Goal: Complete application form: Complete application form

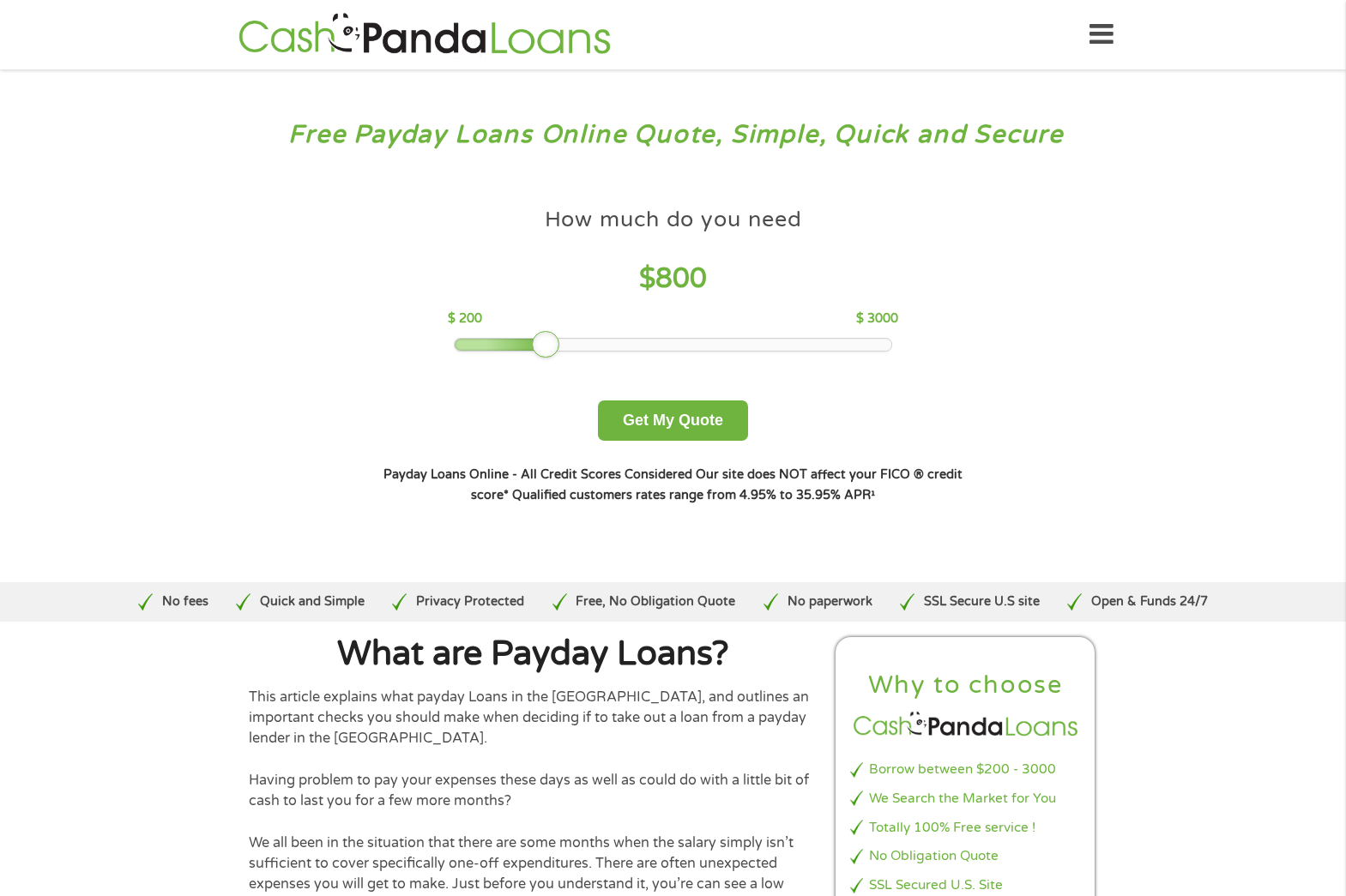
drag, startPoint x: 579, startPoint y: 341, endPoint x: 548, endPoint y: 347, distance: 31.6
click at [548, 347] on div at bounding box center [545, 345] width 28 height 28
drag, startPoint x: 548, startPoint y: 347, endPoint x: 531, endPoint y: 351, distance: 17.5
click at [531, 351] on div at bounding box center [530, 345] width 28 height 28
drag, startPoint x: 531, startPoint y: 351, endPoint x: 511, endPoint y: 351, distance: 20.0
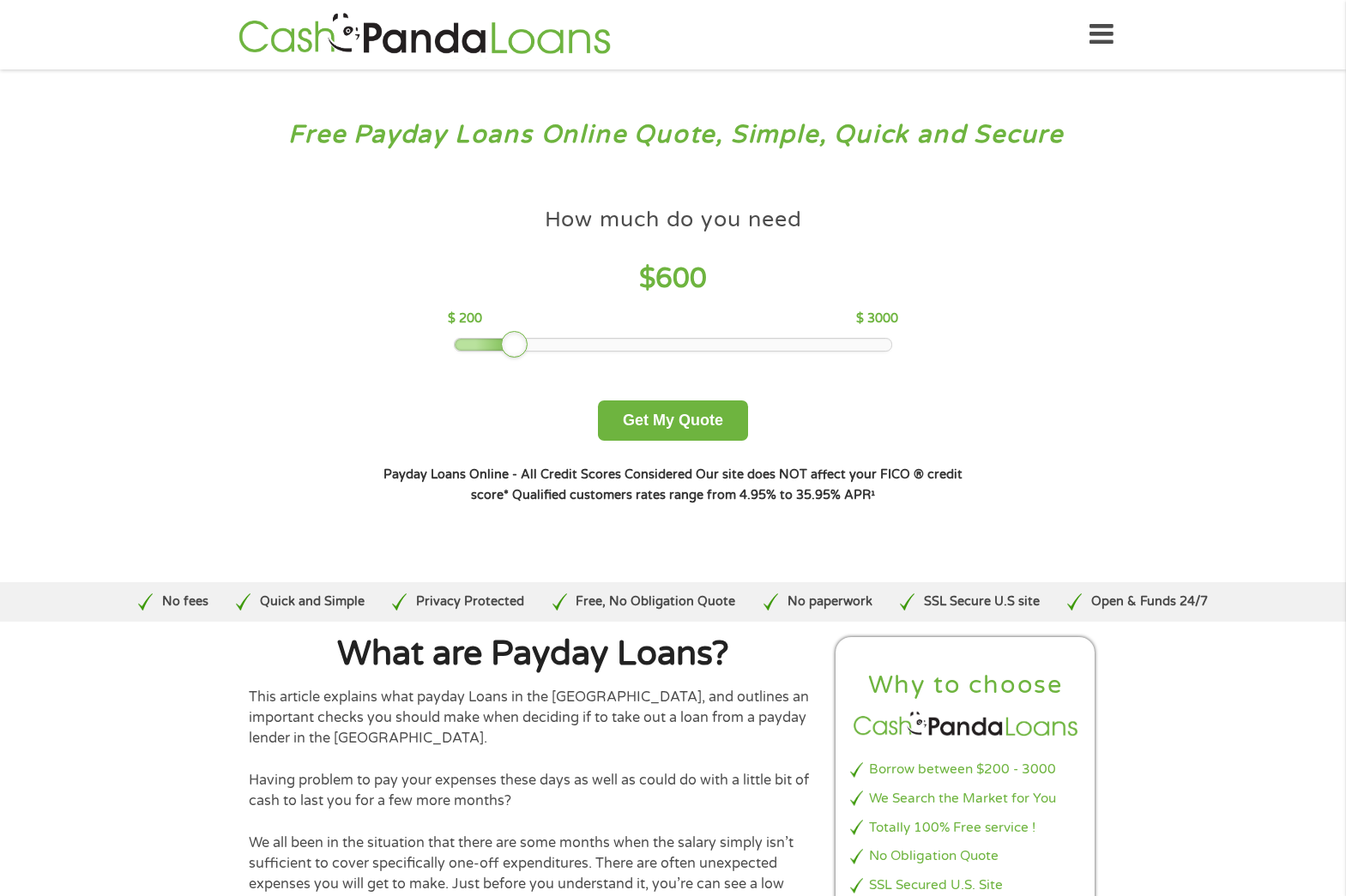
click at [511, 351] on div at bounding box center [514, 345] width 28 height 28
drag, startPoint x: 511, startPoint y: 351, endPoint x: 497, endPoint y: 351, distance: 14.0
click at [497, 351] on div at bounding box center [500, 345] width 28 height 28
drag, startPoint x: 497, startPoint y: 351, endPoint x: 484, endPoint y: 352, distance: 13.0
click at [484, 352] on div at bounding box center [484, 345] width 28 height 28
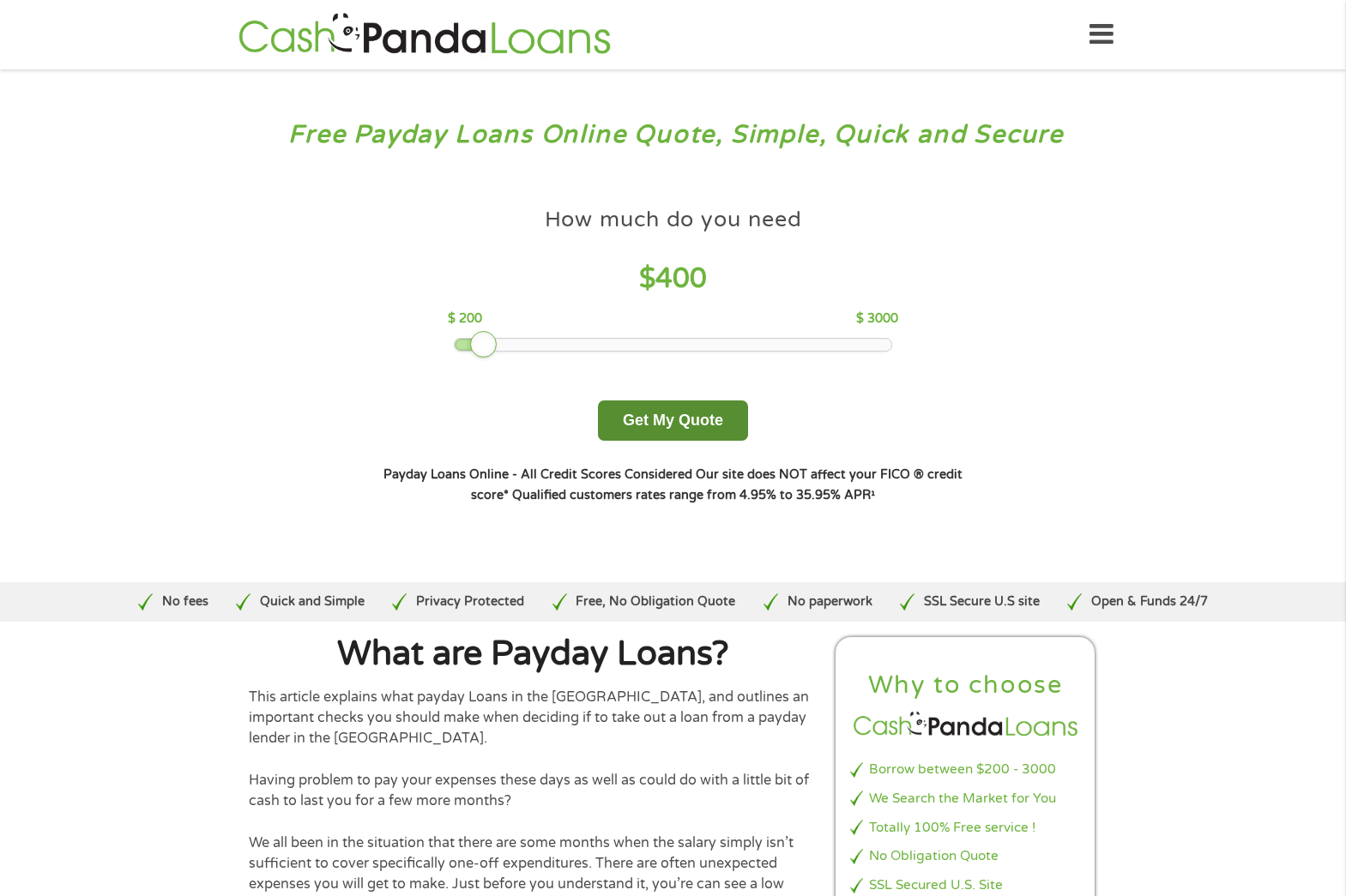
click at [690, 425] on button "Get My Quote" at bounding box center [673, 421] width 151 height 40
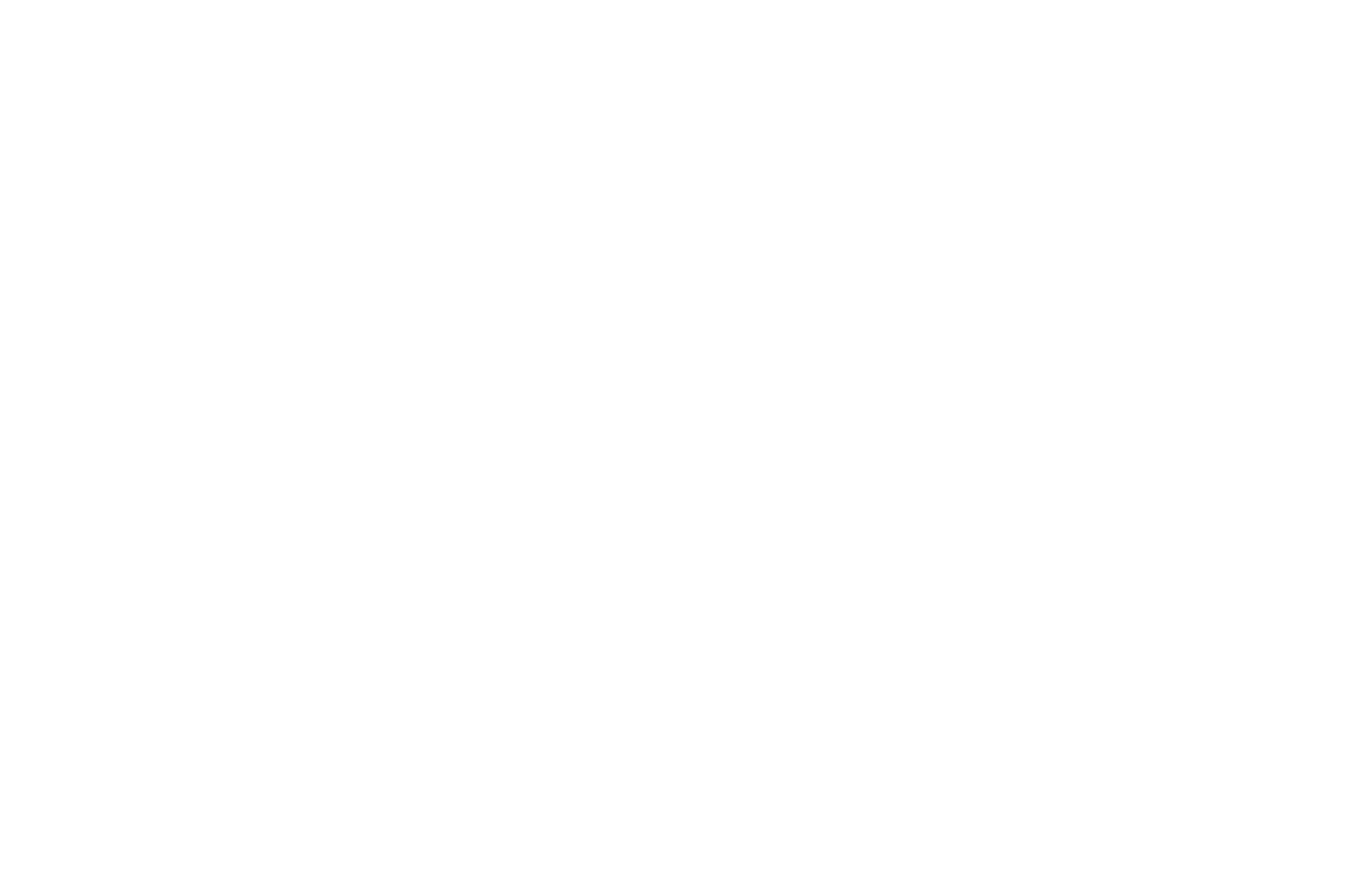
click at [0, 0] on html at bounding box center [0, 0] width 0 height 0
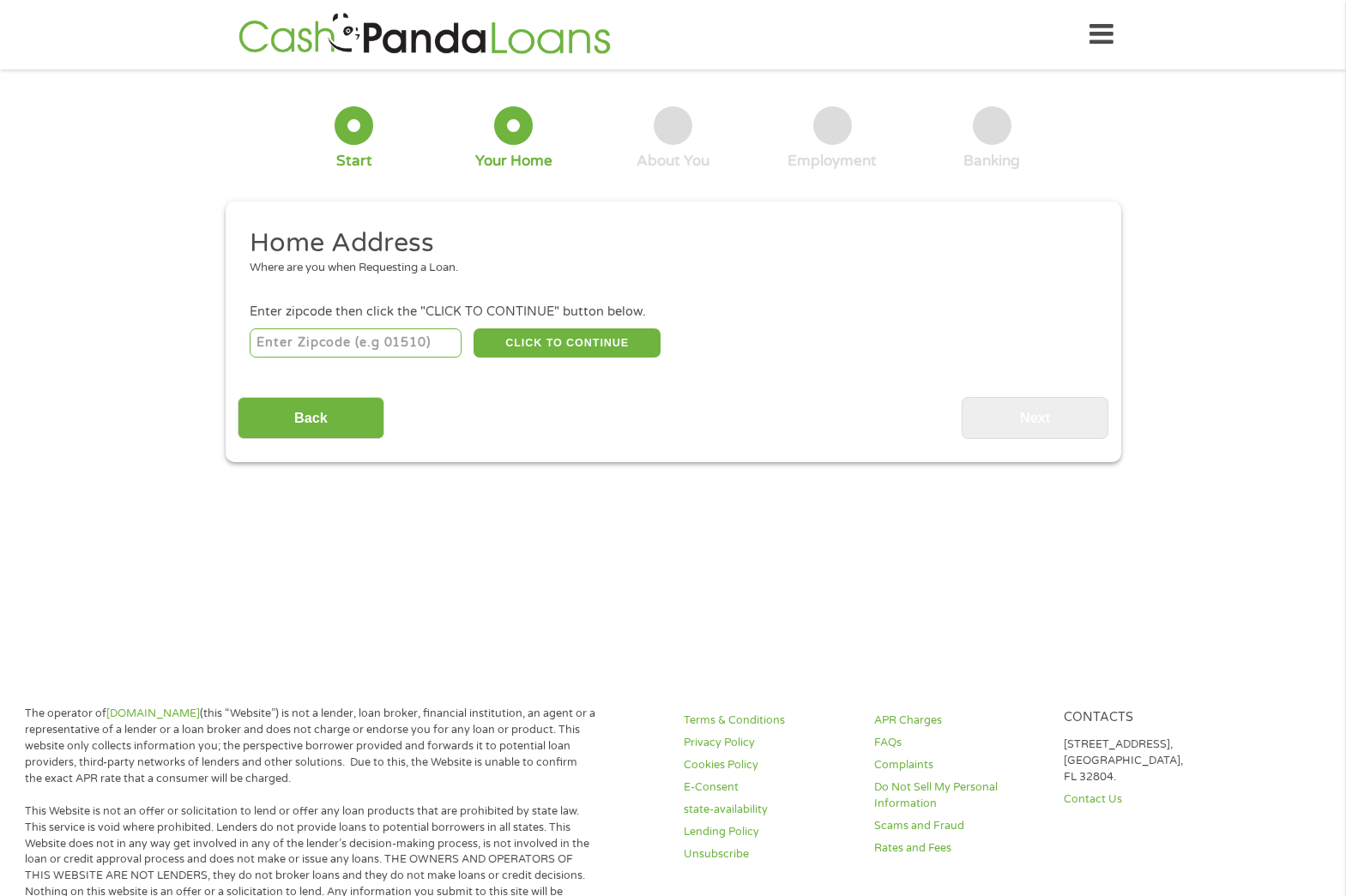
click at [423, 347] on input "number" at bounding box center [355, 342] width 211 height 29
type input "35126"
click at [593, 347] on button "CLICK TO CONTINUE" at bounding box center [567, 342] width 187 height 29
type input "35126"
type input "Pinson"
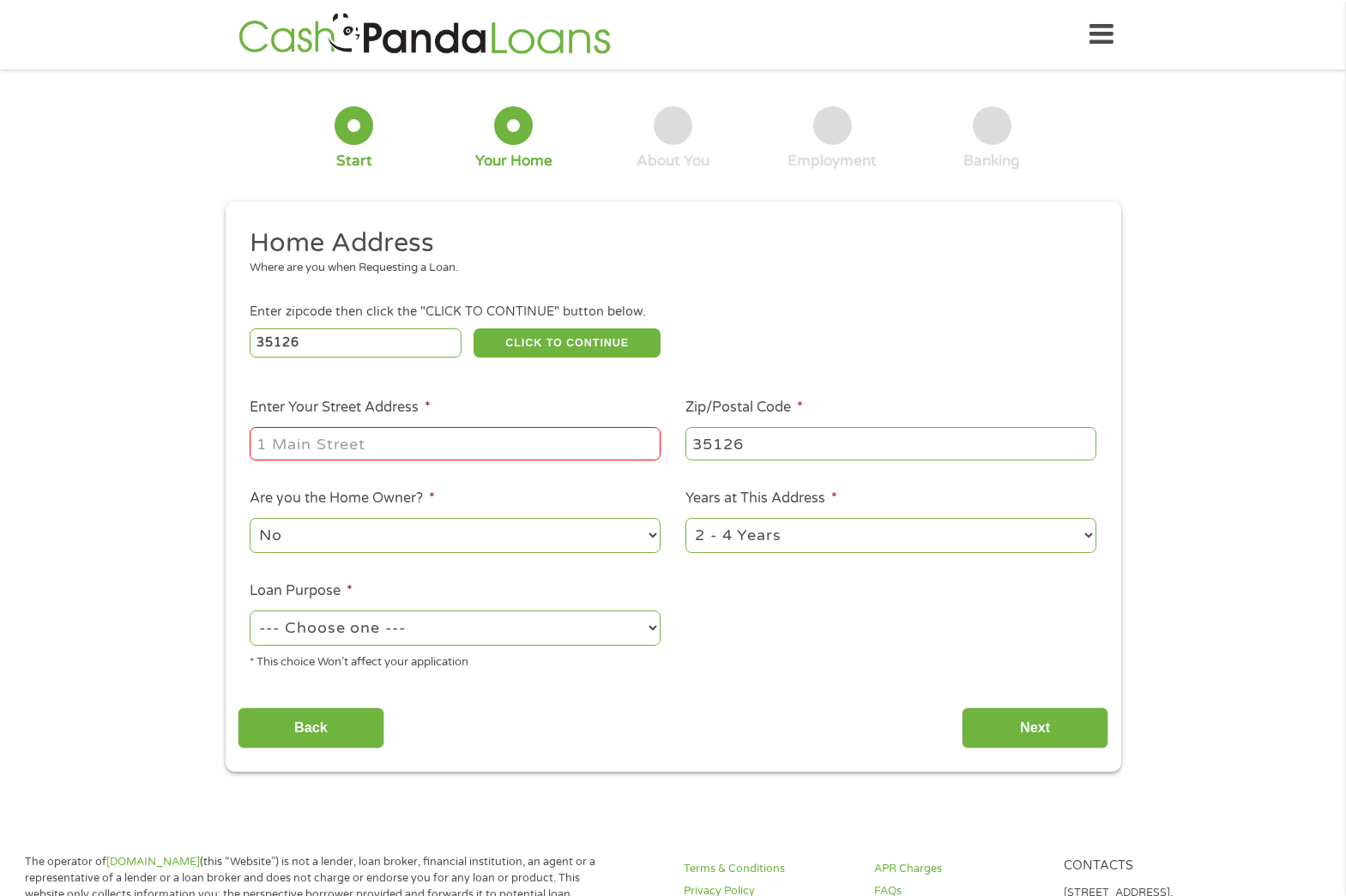
click at [402, 449] on input "Enter Your Street Address *" at bounding box center [455, 443] width 411 height 33
click at [422, 443] on input "Enter Your Street Address *" at bounding box center [455, 443] width 411 height 33
type input "6428 Telia Drive"
click at [649, 622] on select "--- Choose one --- Pay Bills Debt Consolidation Home Improvement Major Purchase…" at bounding box center [455, 627] width 411 height 35
select select "other"
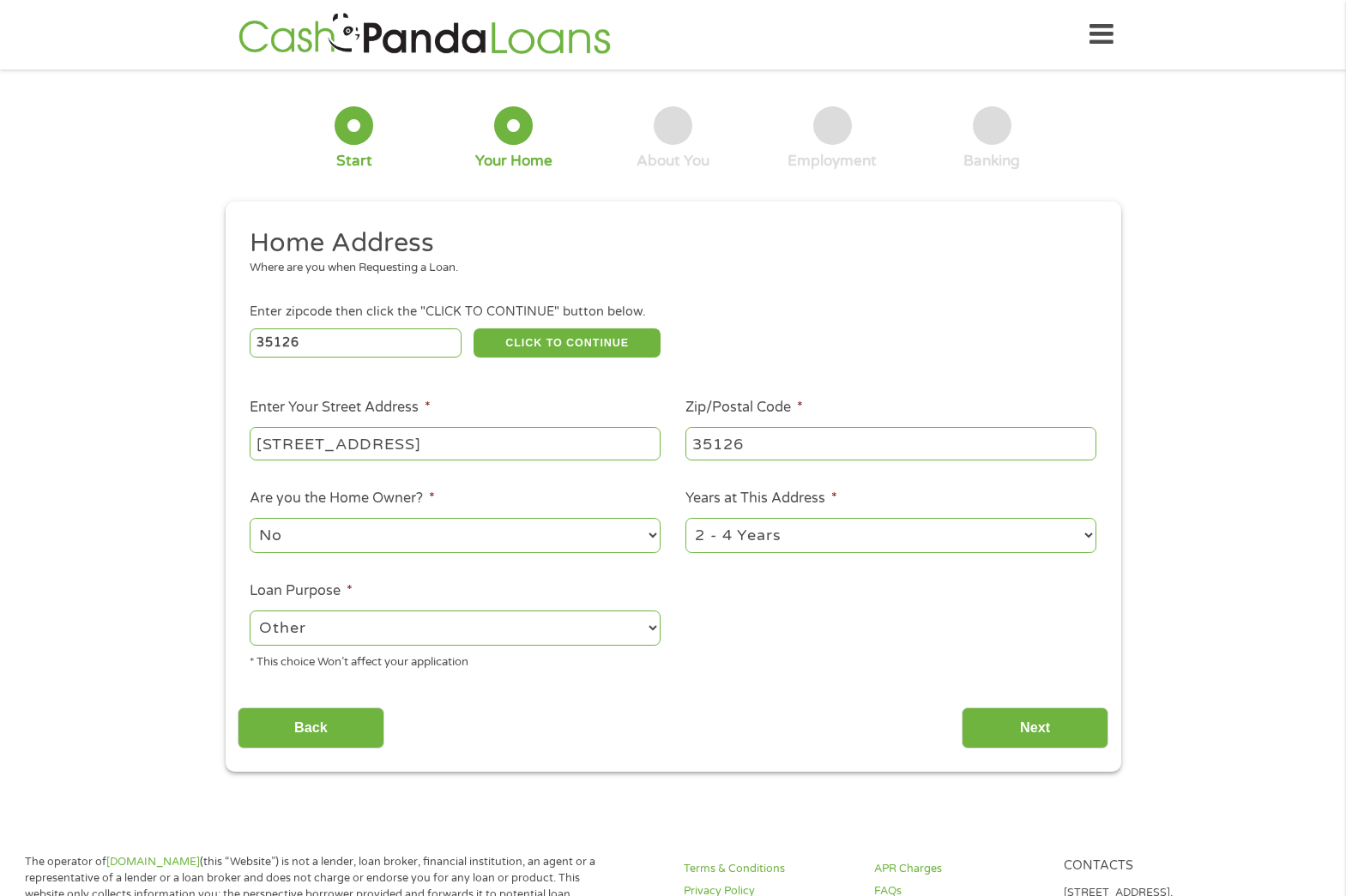
click at [249, 610] on select "--- Choose one --- Pay Bills Debt Consolidation Home Improvement Major Purchase…" at bounding box center [455, 627] width 411 height 35
click at [972, 735] on input "Next" at bounding box center [1034, 729] width 147 height 42
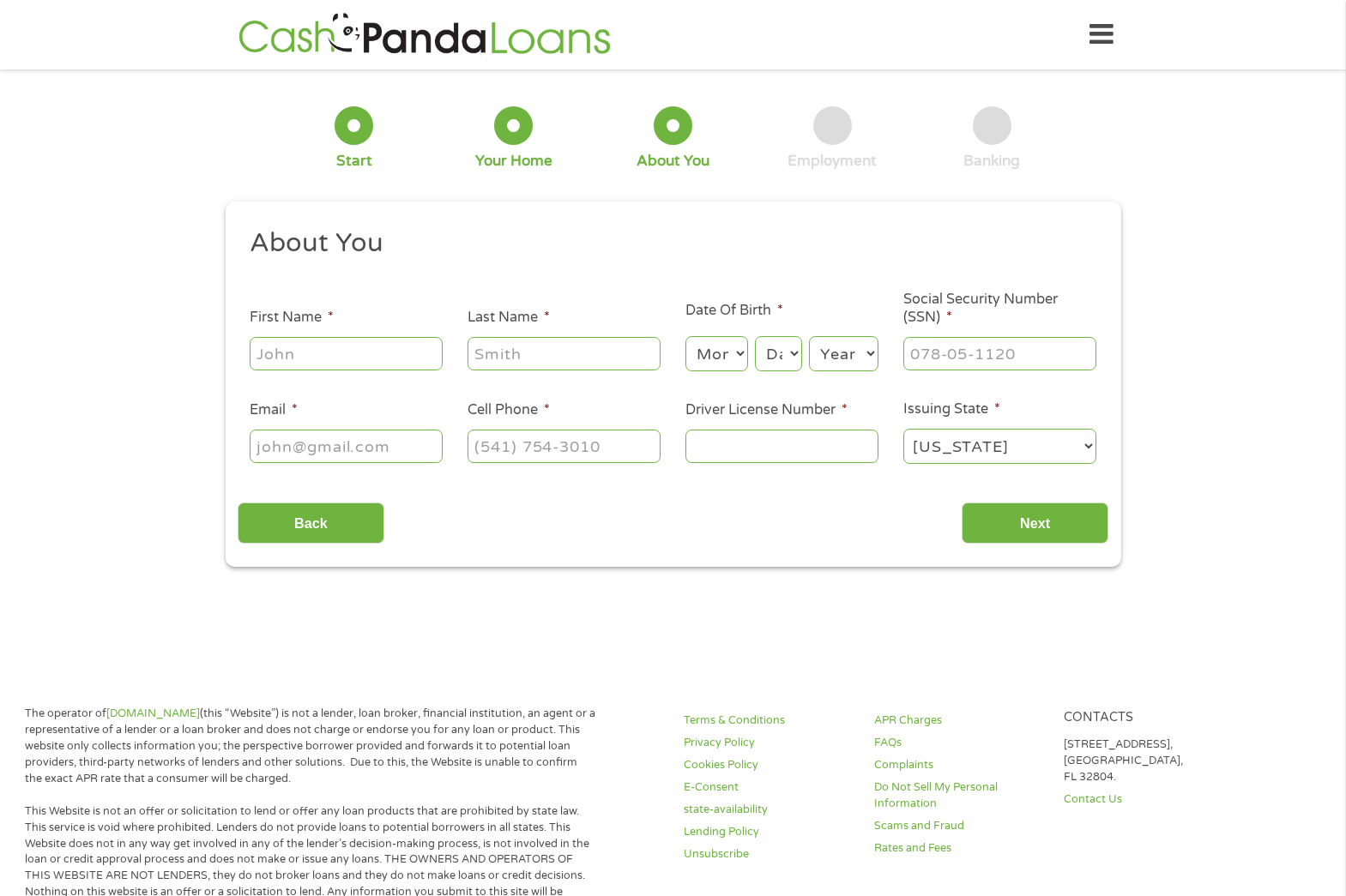
click at [388, 345] on input "First Name *" at bounding box center [346, 353] width 193 height 33
type input "Margaret"
click at [517, 354] on input "Last Name *" at bounding box center [564, 353] width 193 height 33
type input "Flowers"
click at [733, 348] on select "Month 1 2 3 4 5 6 7 8 9 10 11 12" at bounding box center [716, 353] width 63 height 35
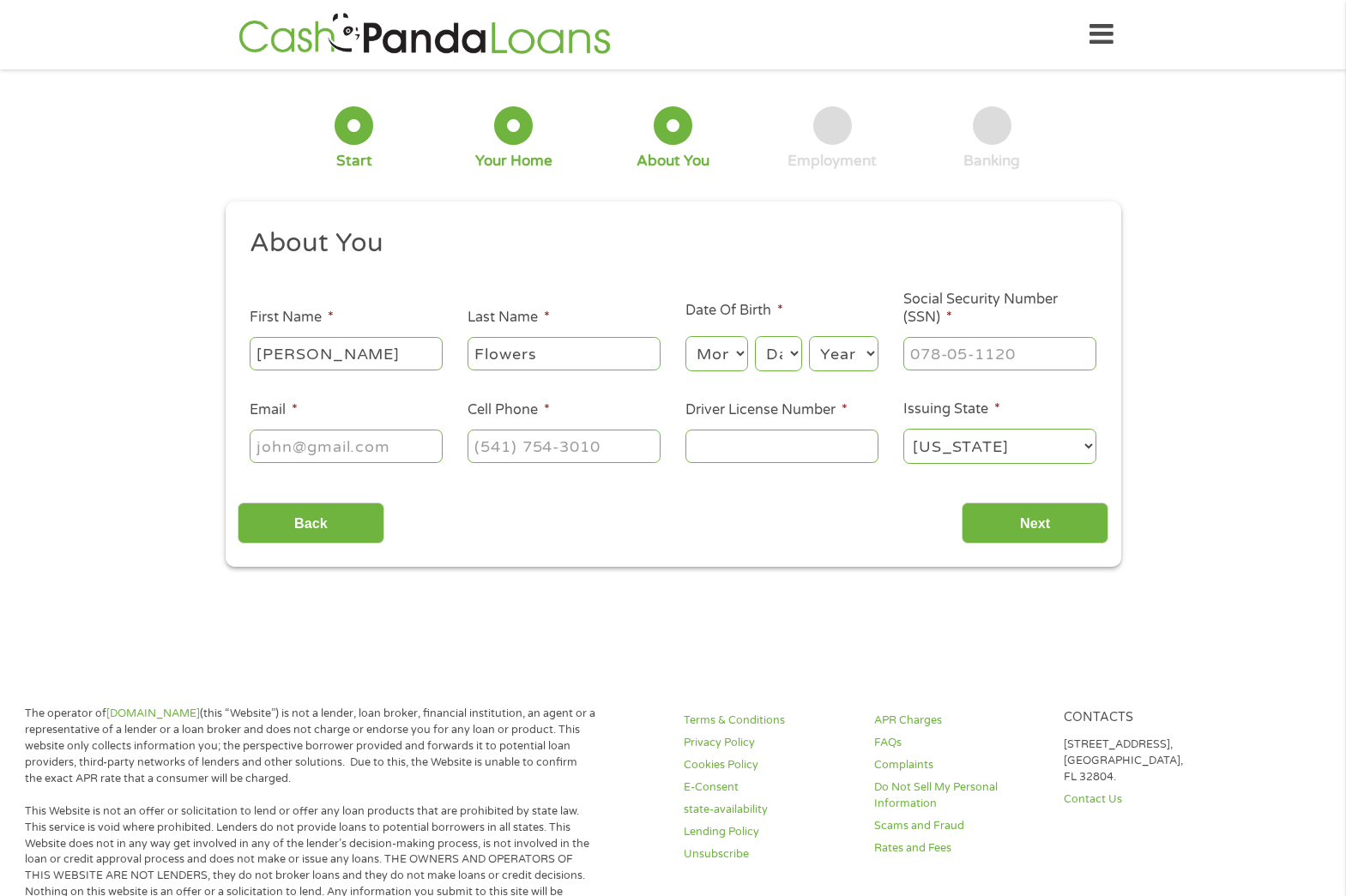
select select "5"
click at [685, 336] on select "Month 1 2 3 4 5 6 7 8 9 10 11 12" at bounding box center [716, 353] width 63 height 35
click at [797, 347] on select "Day 1 2 3 4 5 6 7 8 9 10 11 12 13 14 15 16 17 18 19 20 21 22 23 24 25 26 27 28 …" at bounding box center [778, 353] width 46 height 35
select select "14"
click at [755, 336] on select "Day 1 2 3 4 5 6 7 8 9 10 11 12 13 14 15 16 17 18 19 20 21 22 23 24 25 26 27 28 …" at bounding box center [778, 353] width 46 height 35
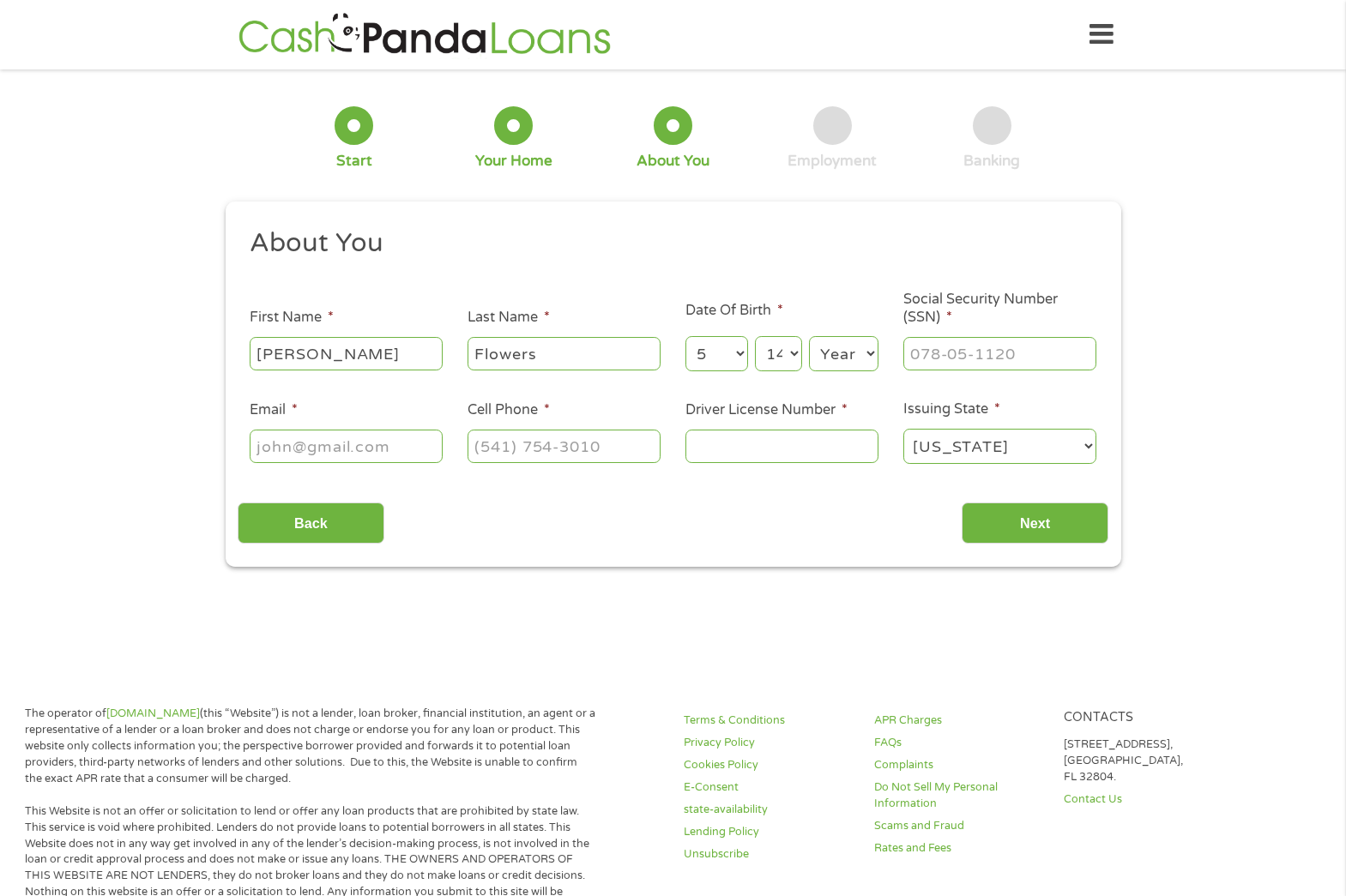
click at [870, 351] on select "Year 2007 2006 2005 2004 2003 2002 2001 2000 1999 1998 1997 1996 1995 1994 1993…" at bounding box center [843, 353] width 70 height 35
select select "1963"
click at [978, 359] on input "___-__-____" at bounding box center [1000, 353] width 193 height 33
type input "244-25-6723"
click at [316, 434] on input "Email *" at bounding box center [346, 446] width 193 height 33
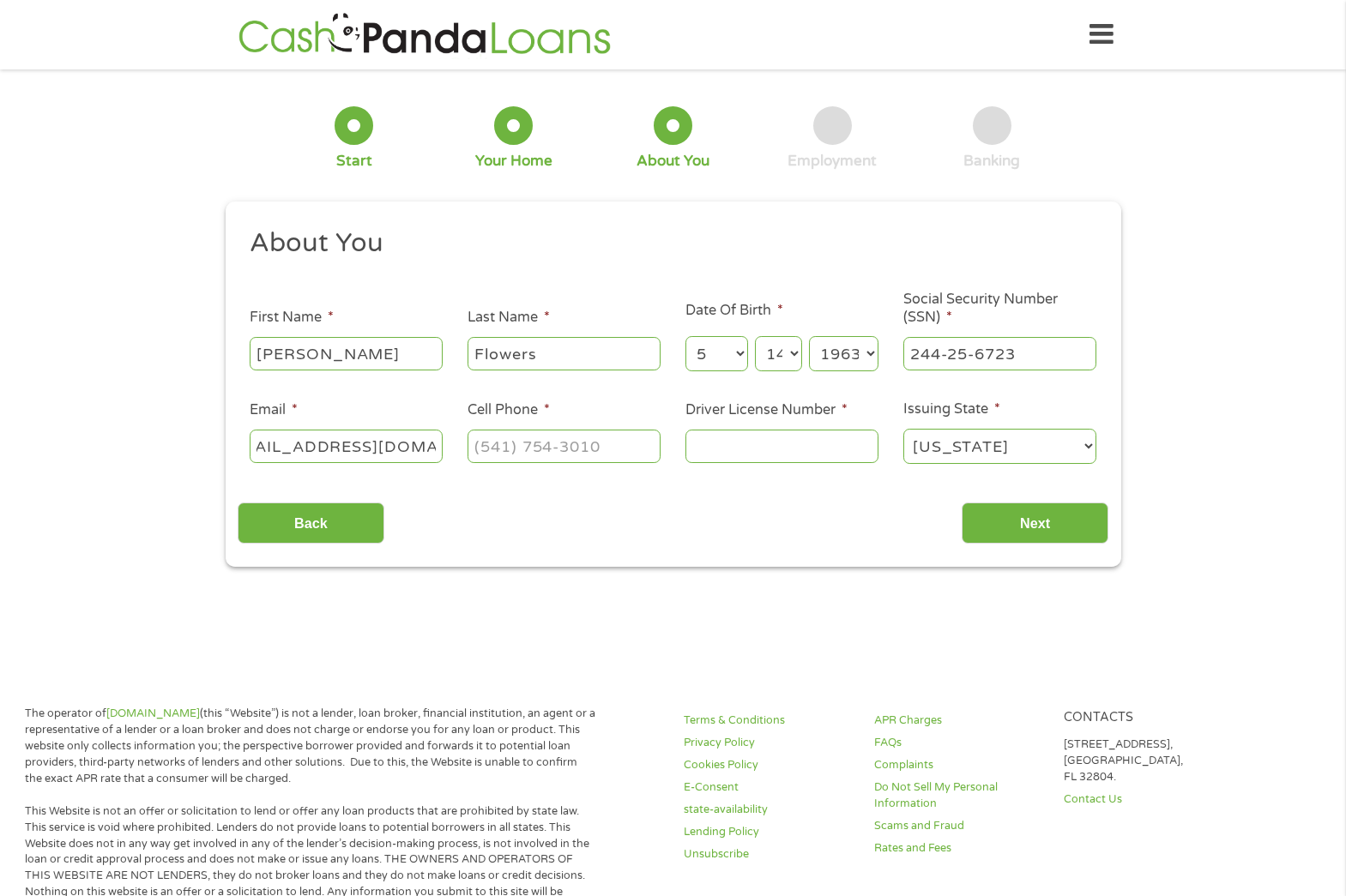
scroll to position [0, 53]
type input "reginaflowers13@gmail.com"
click at [537, 451] on input "(___) ___-____" at bounding box center [564, 446] width 193 height 33
drag, startPoint x: 609, startPoint y: 449, endPoint x: 477, endPoint y: 449, distance: 132.0
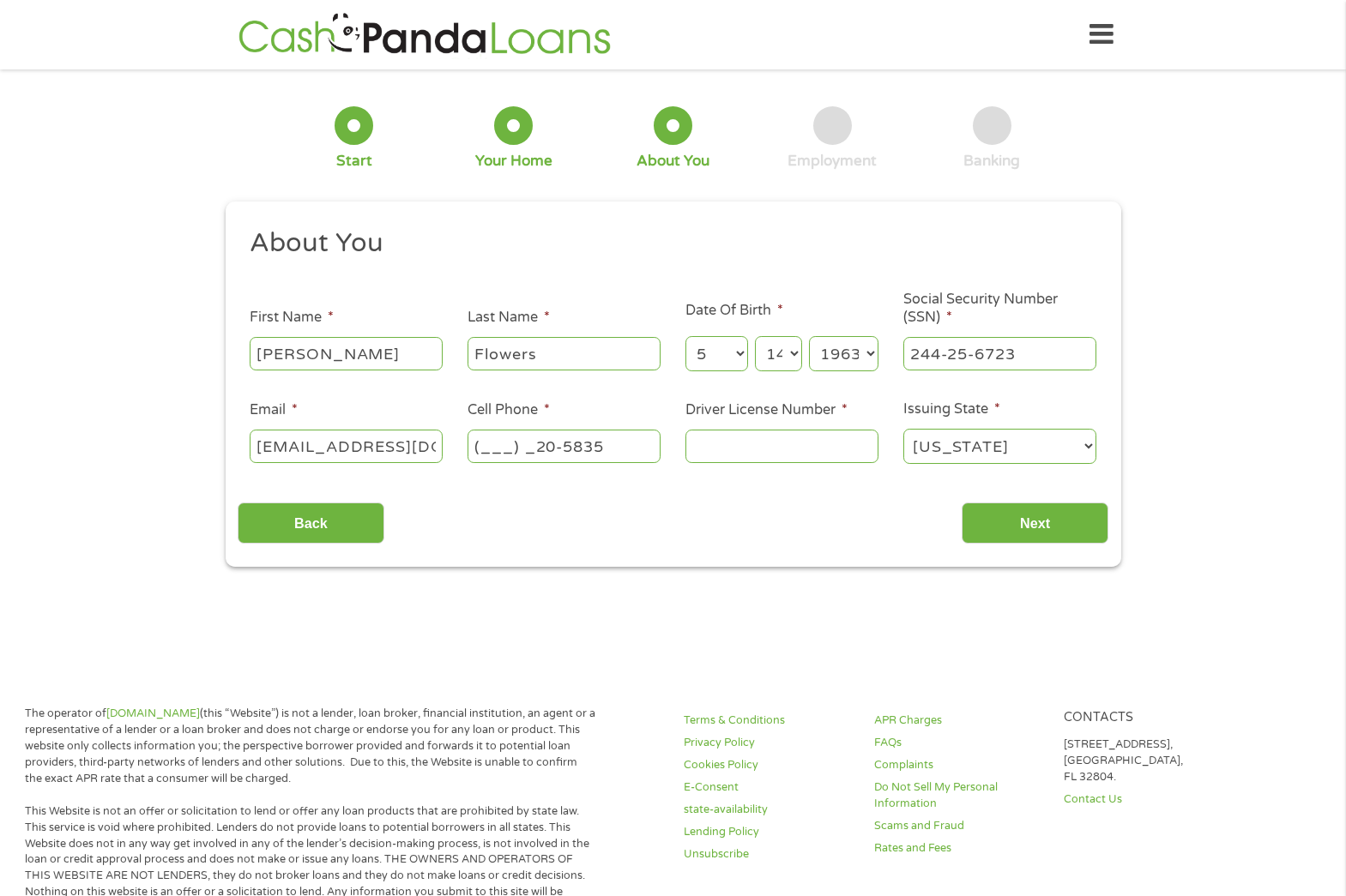
click at [477, 449] on input "(___) _20-5835" at bounding box center [564, 446] width 193 height 33
type input "(205) 835-8260"
click at [731, 450] on input "Driver License Number *" at bounding box center [782, 446] width 193 height 33
type input "6303209"
click at [1047, 512] on input "Next" at bounding box center [1034, 523] width 147 height 42
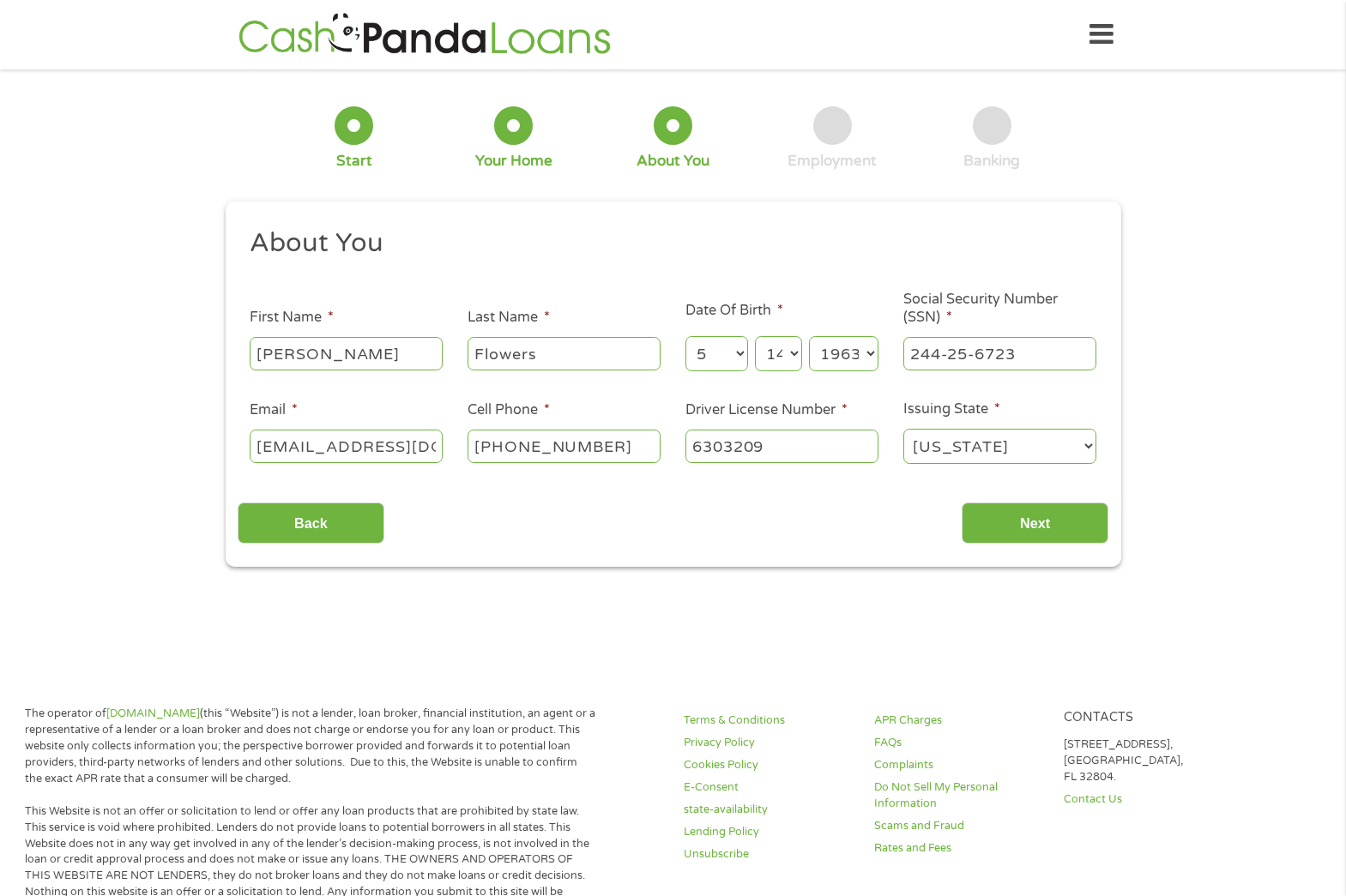
scroll to position [7, 7]
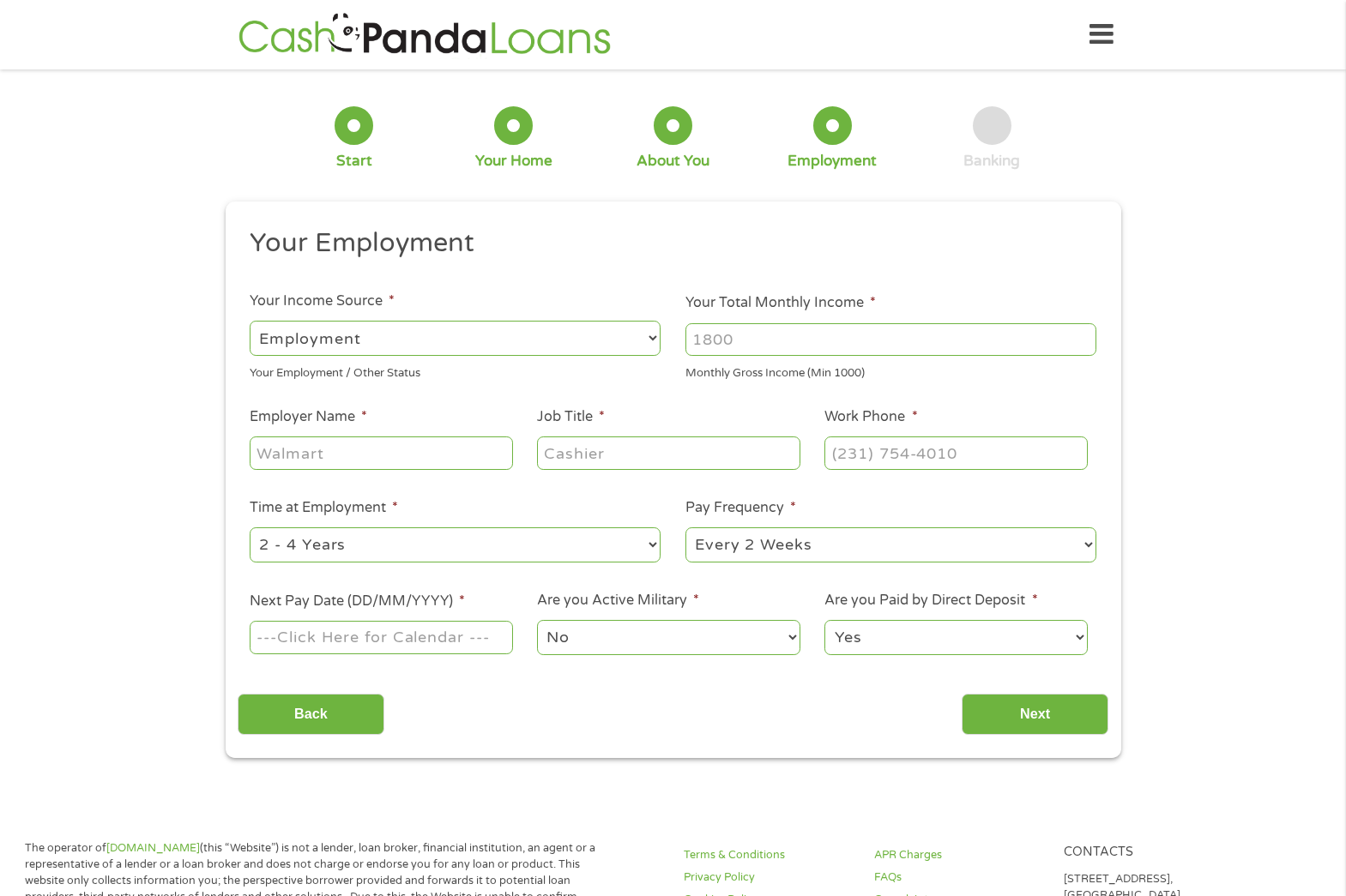
click at [890, 340] on input "Your Total Monthly Income *" at bounding box center [890, 339] width 411 height 33
type input "32000"
click at [360, 456] on input "Employer Name *" at bounding box center [380, 452] width 262 height 33
type input "Nucor"
click at [560, 463] on input "Job Title *" at bounding box center [667, 452] width 262 height 33
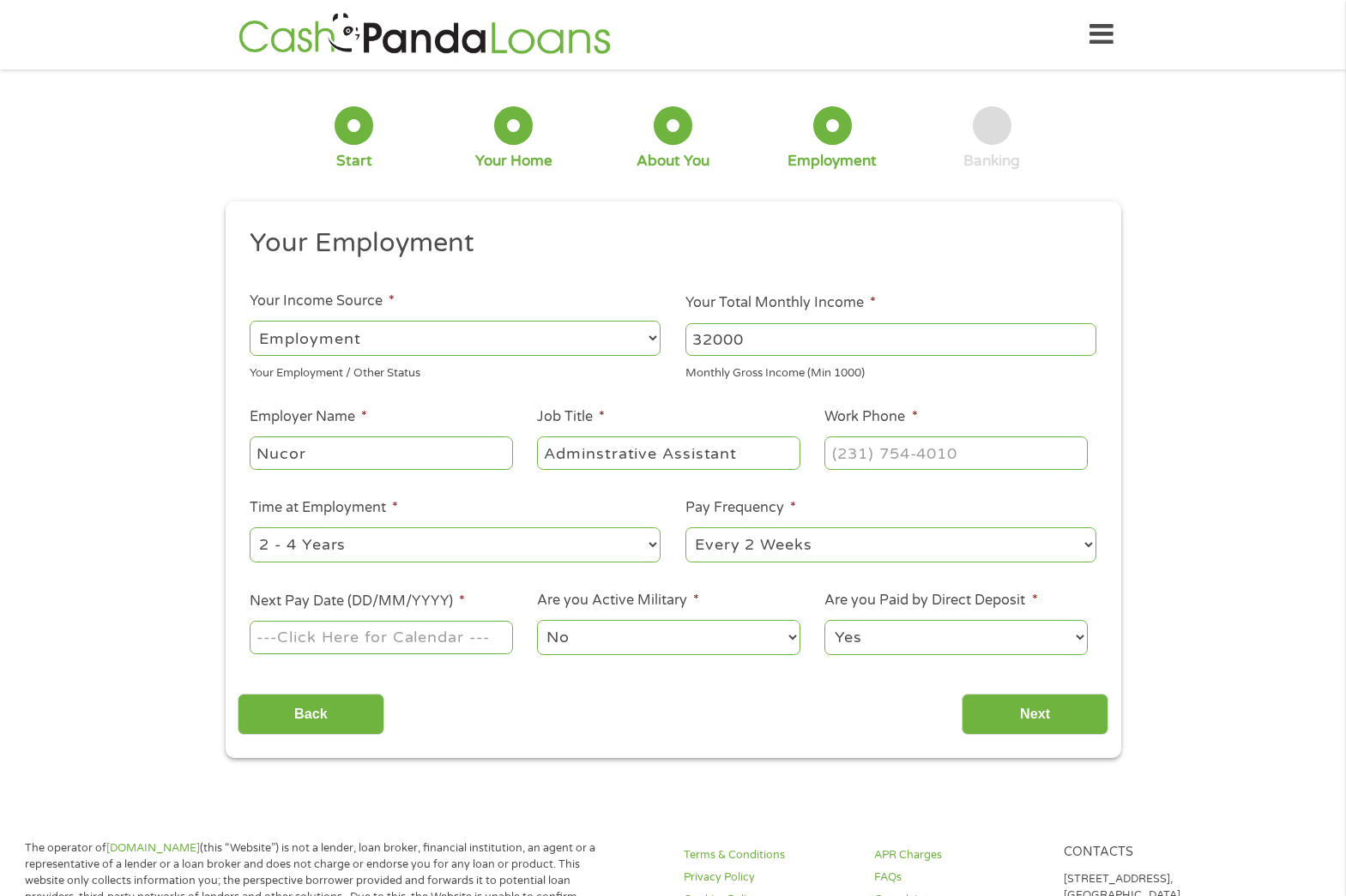
type input "Adminstrative Assistant"
click at [839, 456] on input "(___) ___-____" at bounding box center [955, 452] width 262 height 33
type input "(205) 251-1184"
click at [651, 544] on select "--- Choose one --- 1 Year or less 1 - 2 Years 2 - 4 Years Over 4 Years" at bounding box center [455, 544] width 411 height 35
select select "60months"
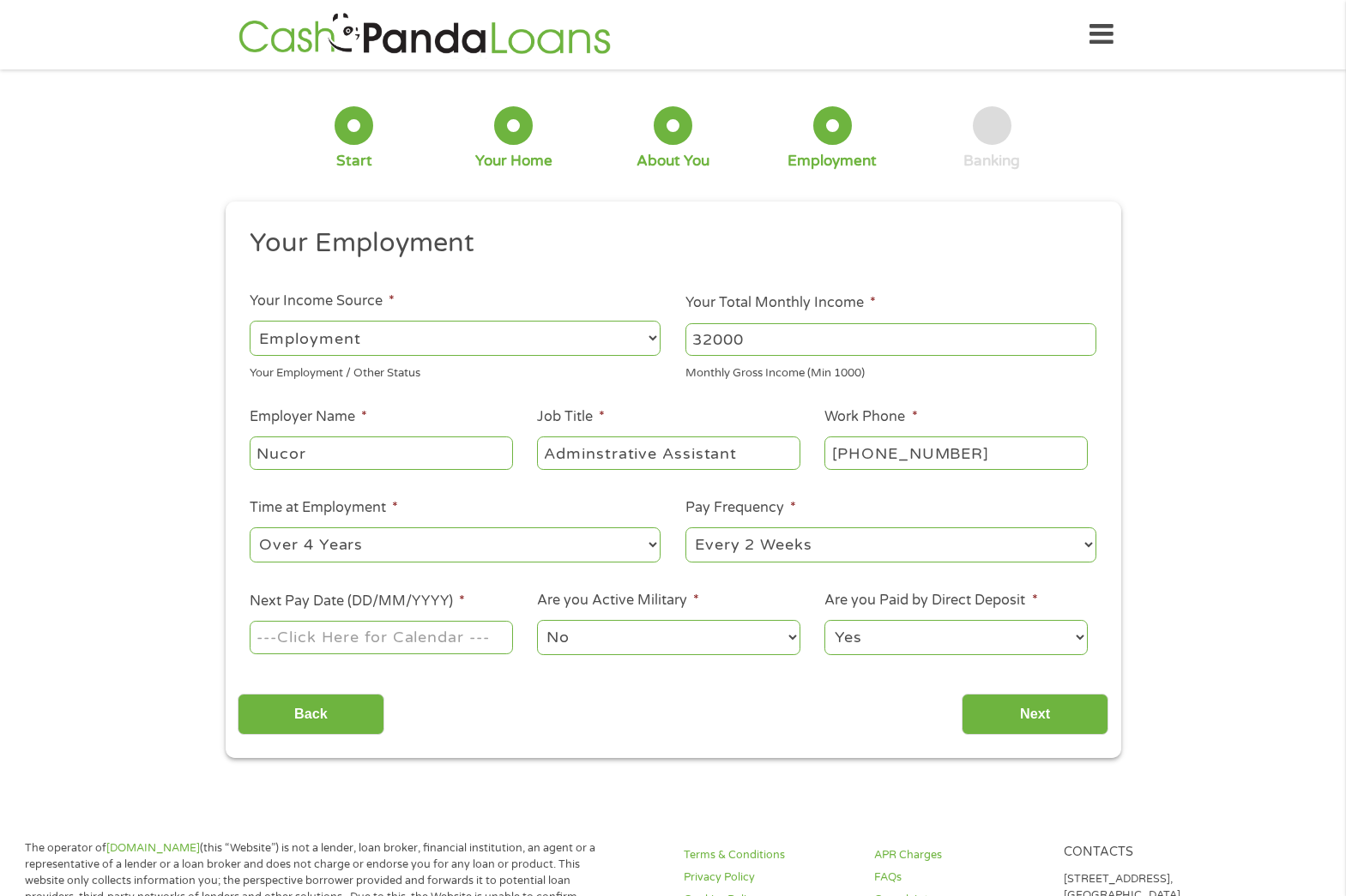
click at [249, 527] on select "--- Choose one --- 1 Year or less 1 - 2 Years 2 - 4 Years Over 4 Years" at bounding box center [455, 544] width 411 height 35
click at [1087, 535] on select "--- Choose one --- Every 2 Weeks Every Week Monthly Semi-Monthly" at bounding box center [890, 544] width 411 height 35
select select "weekly"
click at [685, 527] on select "--- Choose one --- Every 2 Weeks Every Week Monthly Semi-Monthly" at bounding box center [890, 544] width 411 height 35
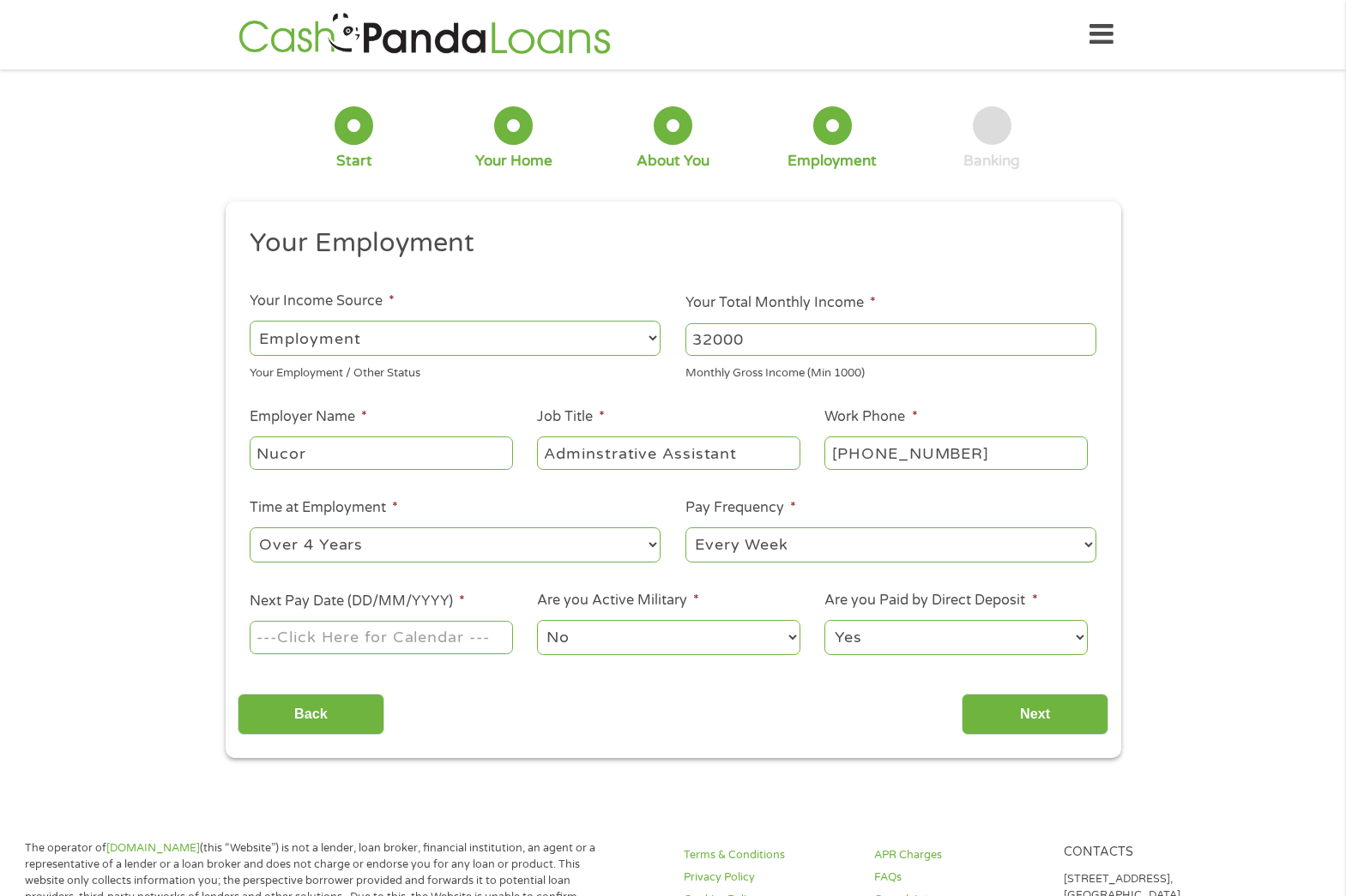
click at [412, 638] on input "Next Pay Date (DD/MM/YYYY) *" at bounding box center [380, 637] width 262 height 33
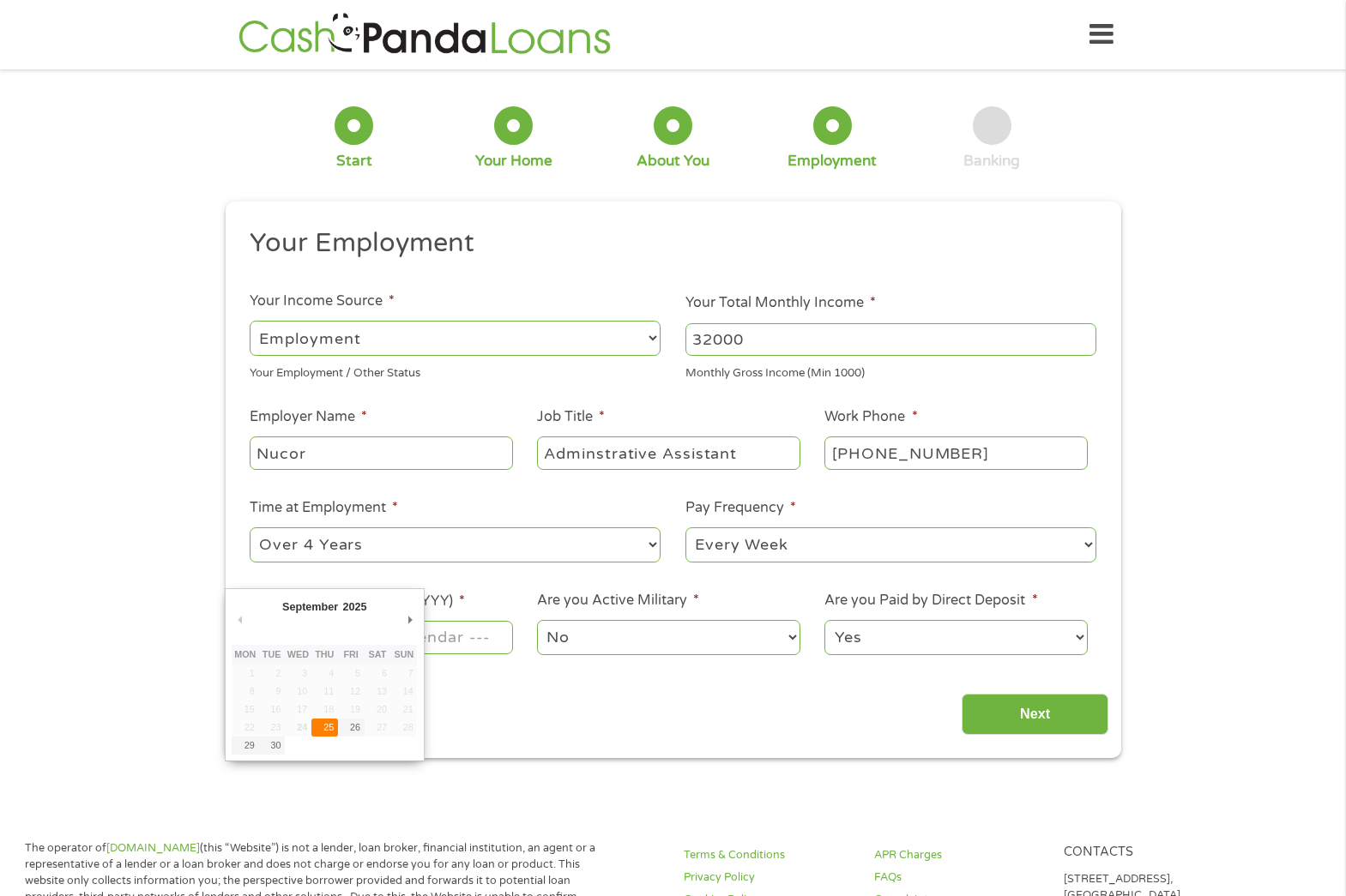
type input "25/09/2025"
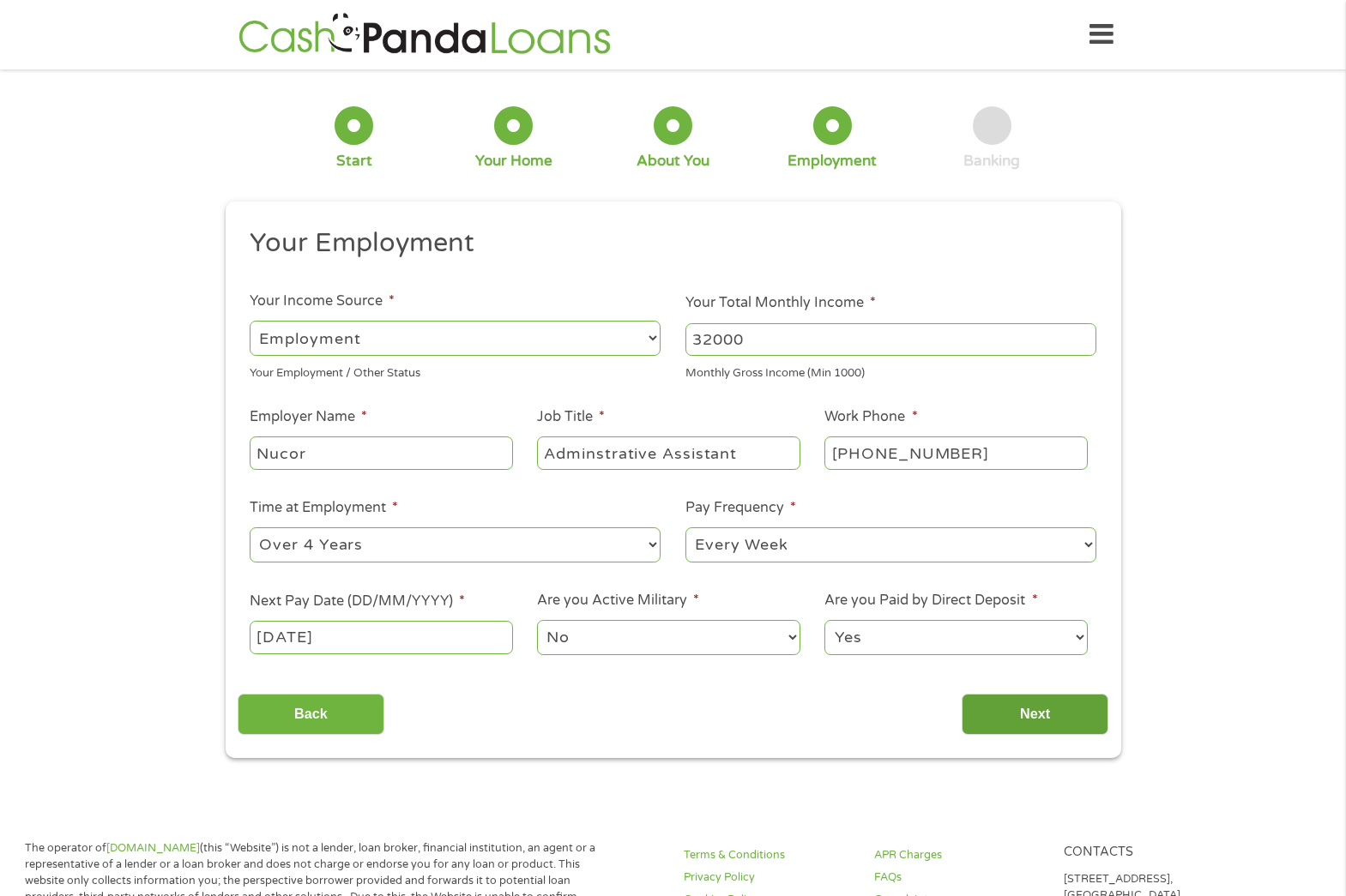
click at [1043, 714] on input "Next" at bounding box center [1034, 715] width 147 height 42
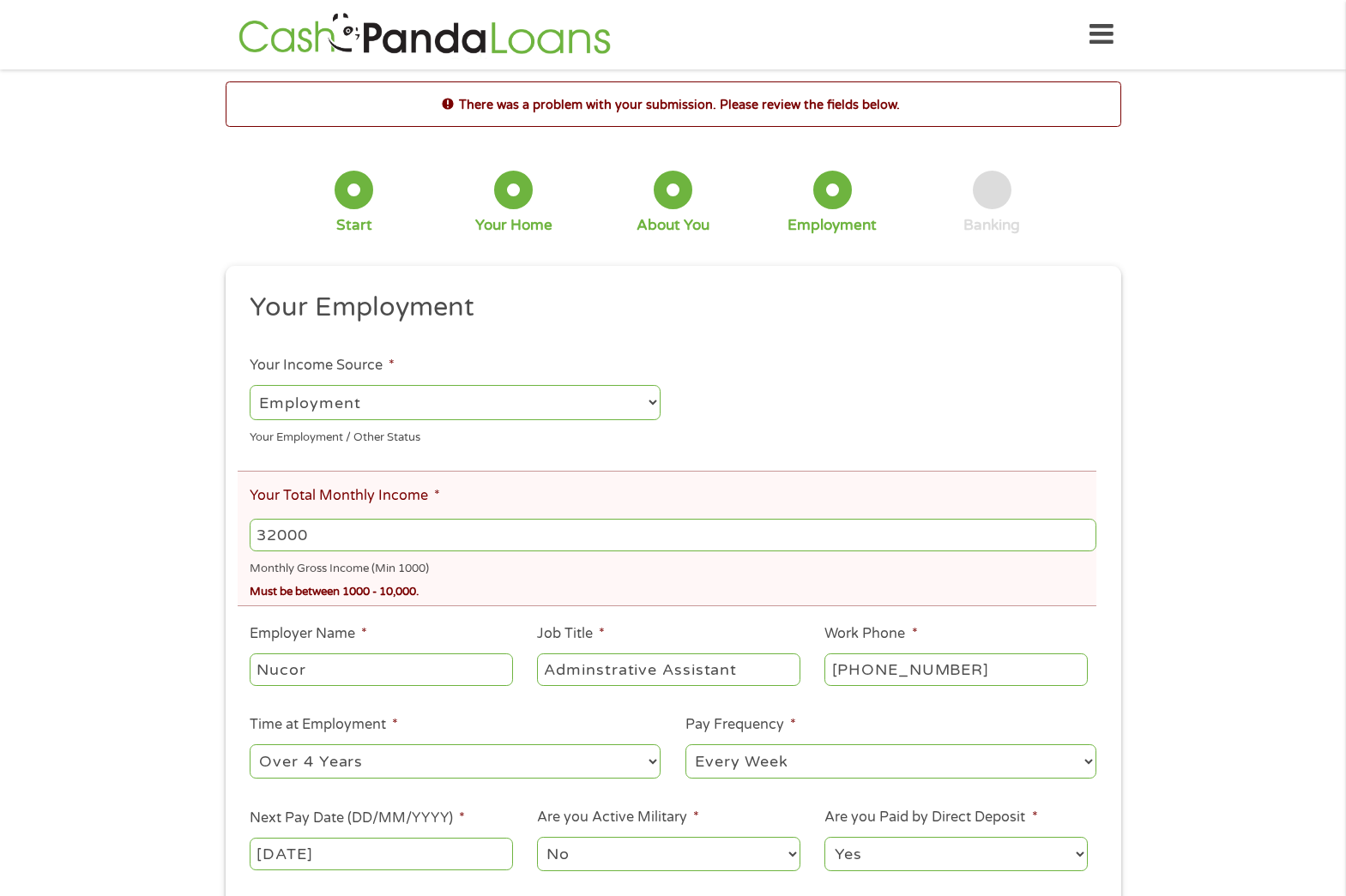
click at [348, 535] on input "32000" at bounding box center [672, 534] width 845 height 33
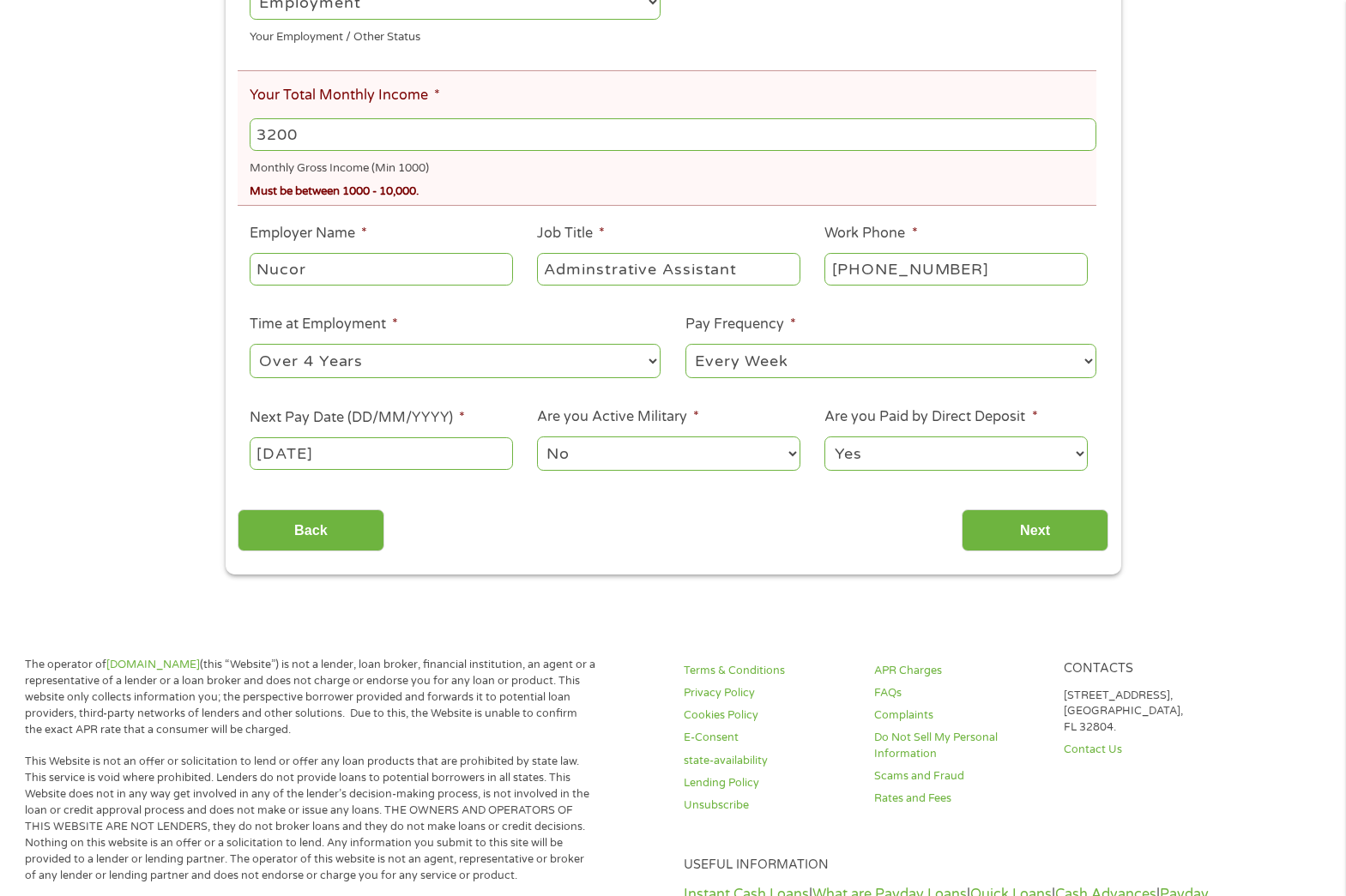
scroll to position [423, 0]
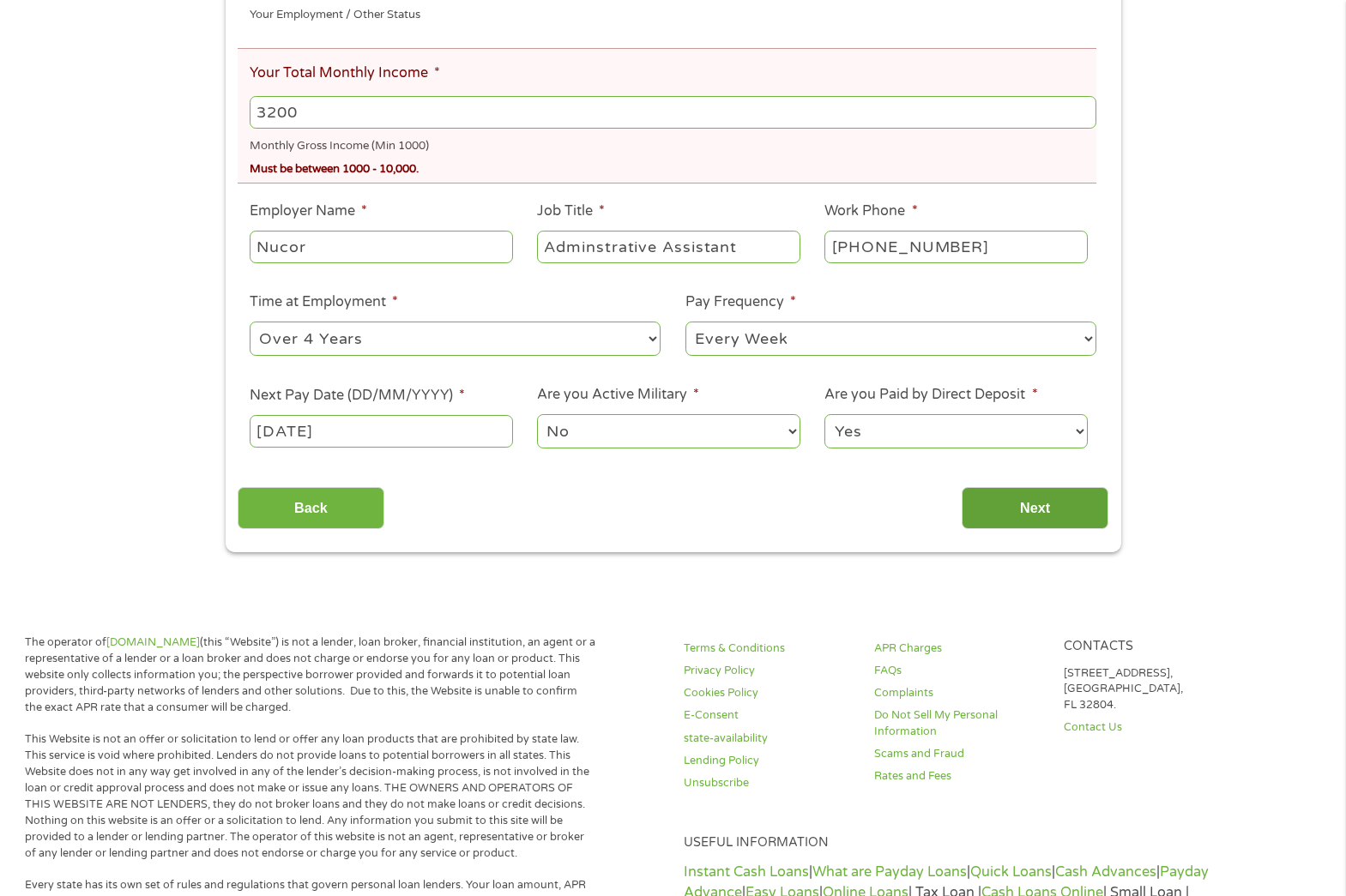
type input "3200"
click at [1004, 504] on input "Next" at bounding box center [1034, 508] width 147 height 42
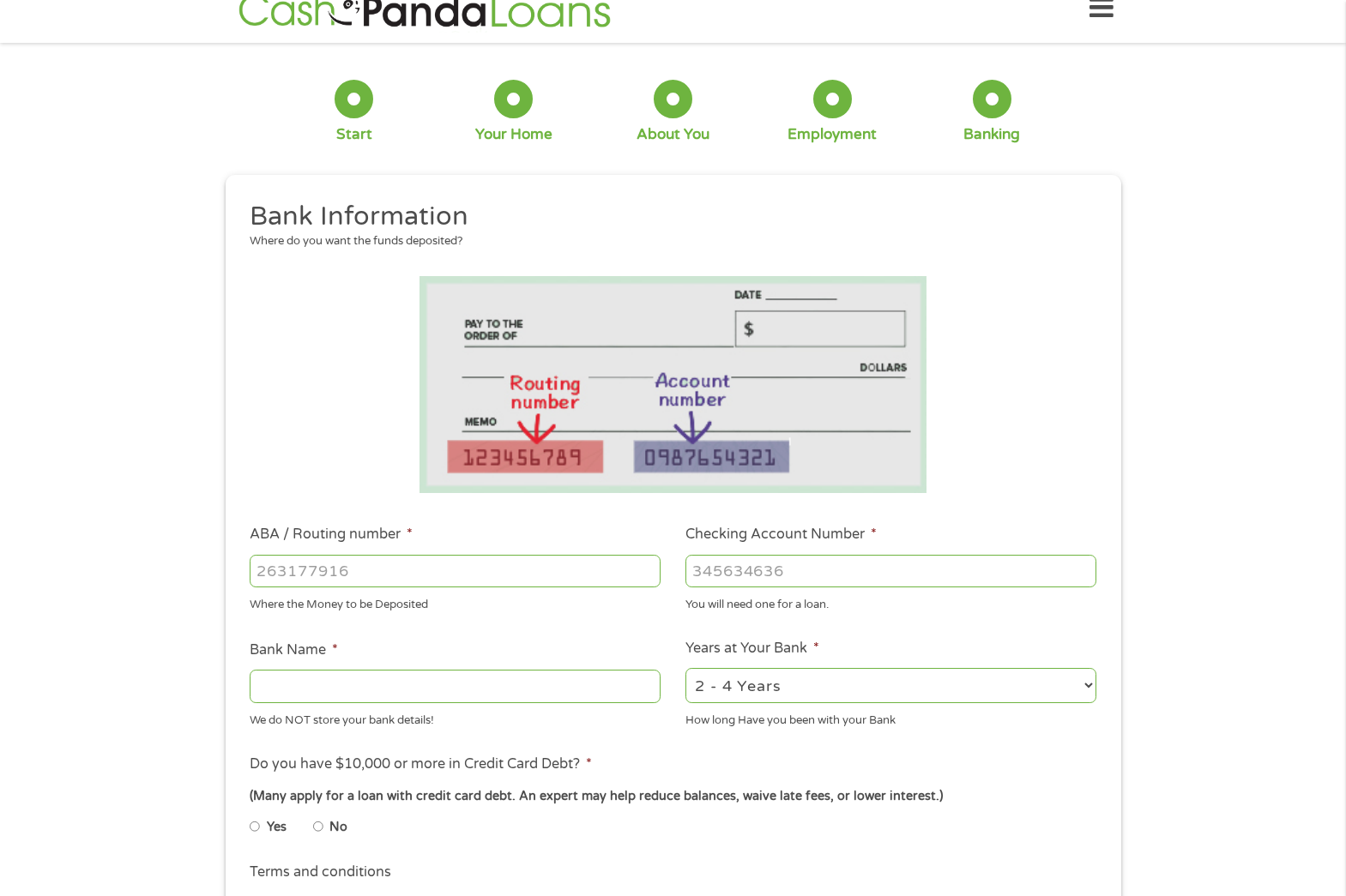
scroll to position [0, 0]
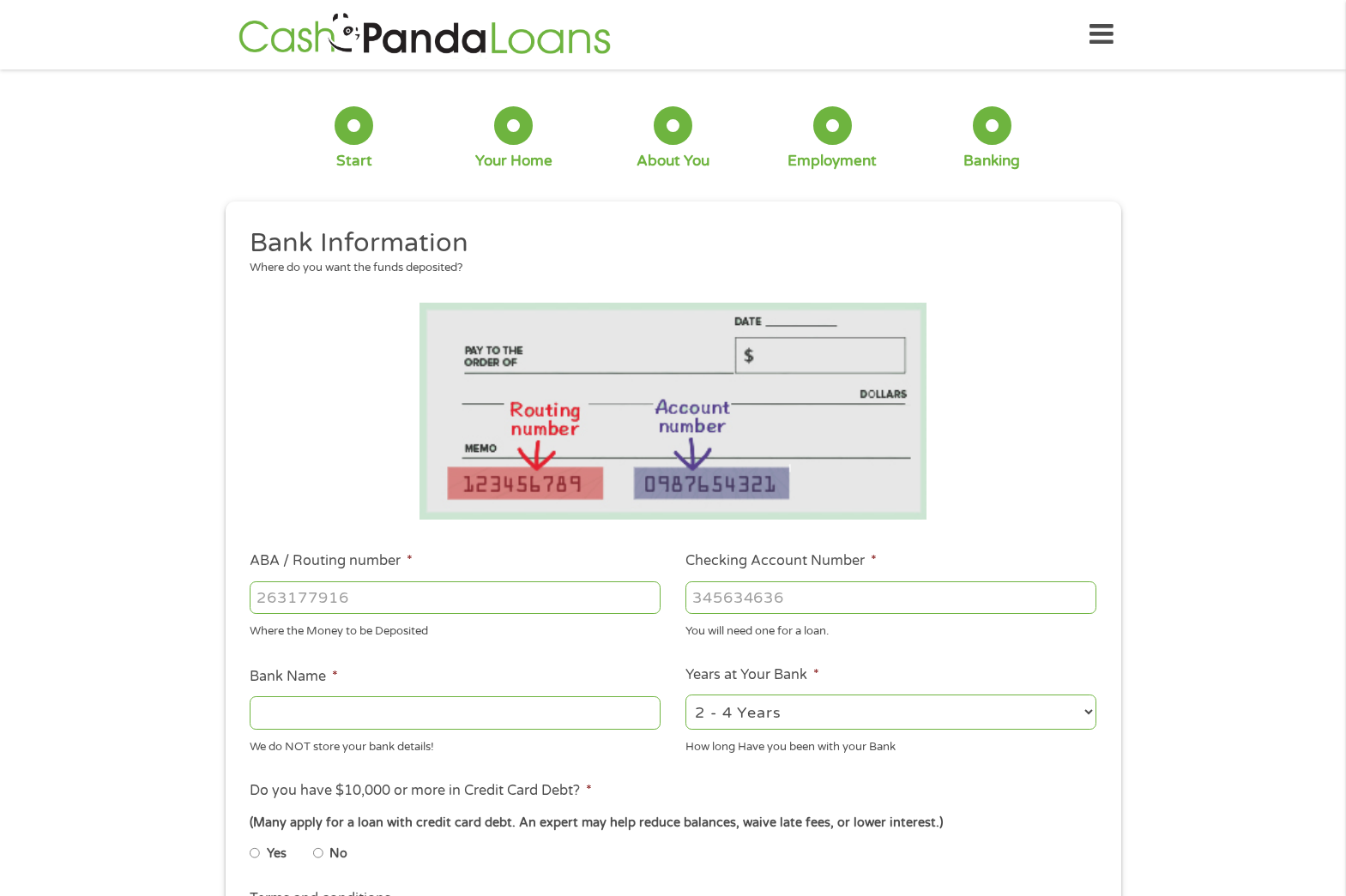
click at [400, 612] on input "ABA / Routing number *" at bounding box center [455, 597] width 411 height 33
type input "0540000030"
click at [739, 593] on input "Checking Account Number *" at bounding box center [890, 597] width 411 height 33
type input "5359361964"
click at [545, 694] on div at bounding box center [455, 714] width 411 height 40
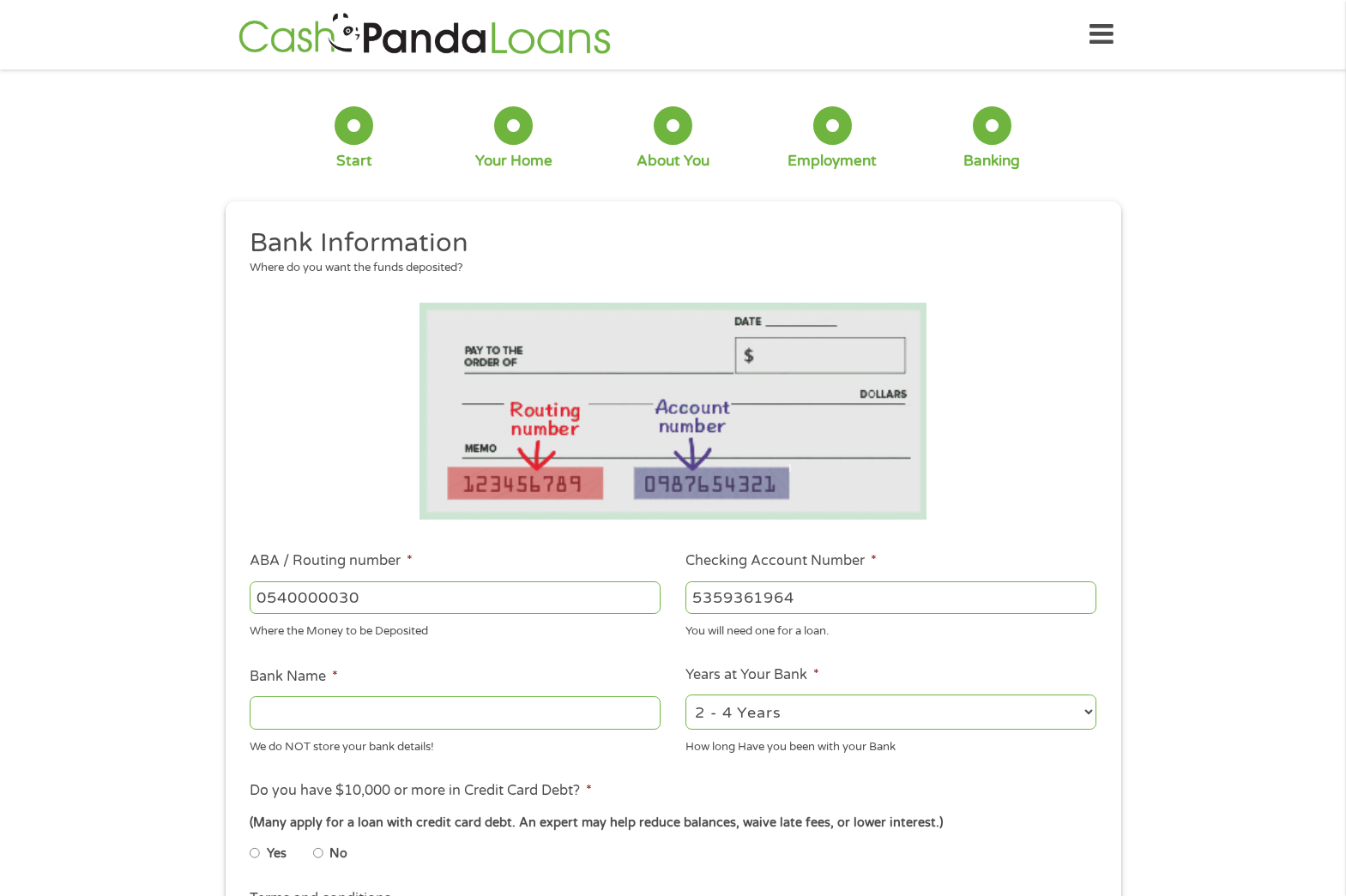
click at [536, 713] on input "Bank Name *" at bounding box center [455, 712] width 411 height 33
type input "pnc"
click at [1083, 709] on select "2 - 4 Years 6 - 12 Months 1 - 2 Years Over 4 Years" at bounding box center [890, 712] width 411 height 35
select select "60months"
click at [685, 695] on select "2 - 4 Years 6 - 12 Months 1 - 2 Years Over 4 Years" at bounding box center [890, 712] width 411 height 35
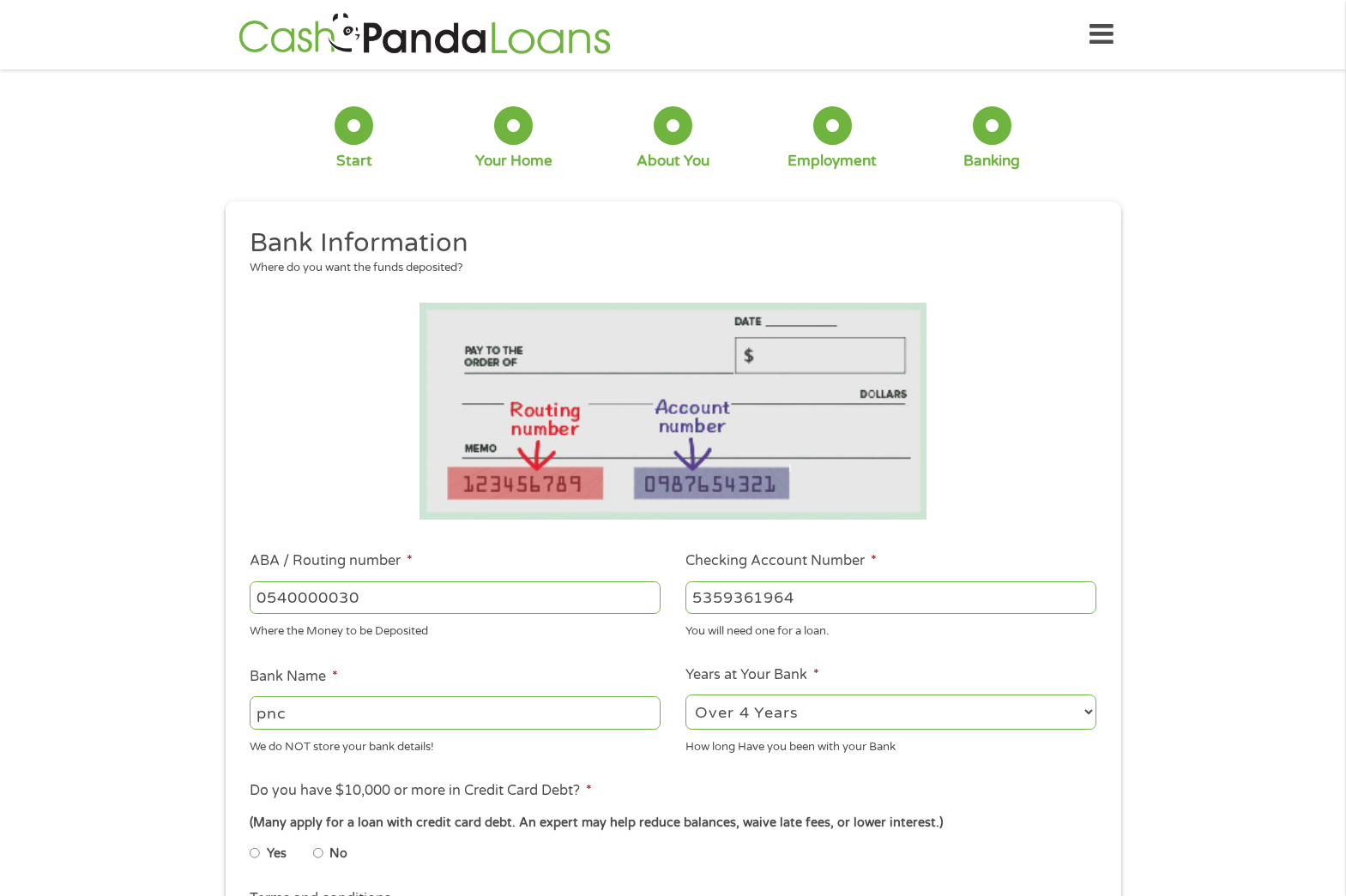
click at [320, 849] on input "No" at bounding box center [318, 853] width 10 height 28
radio input "true"
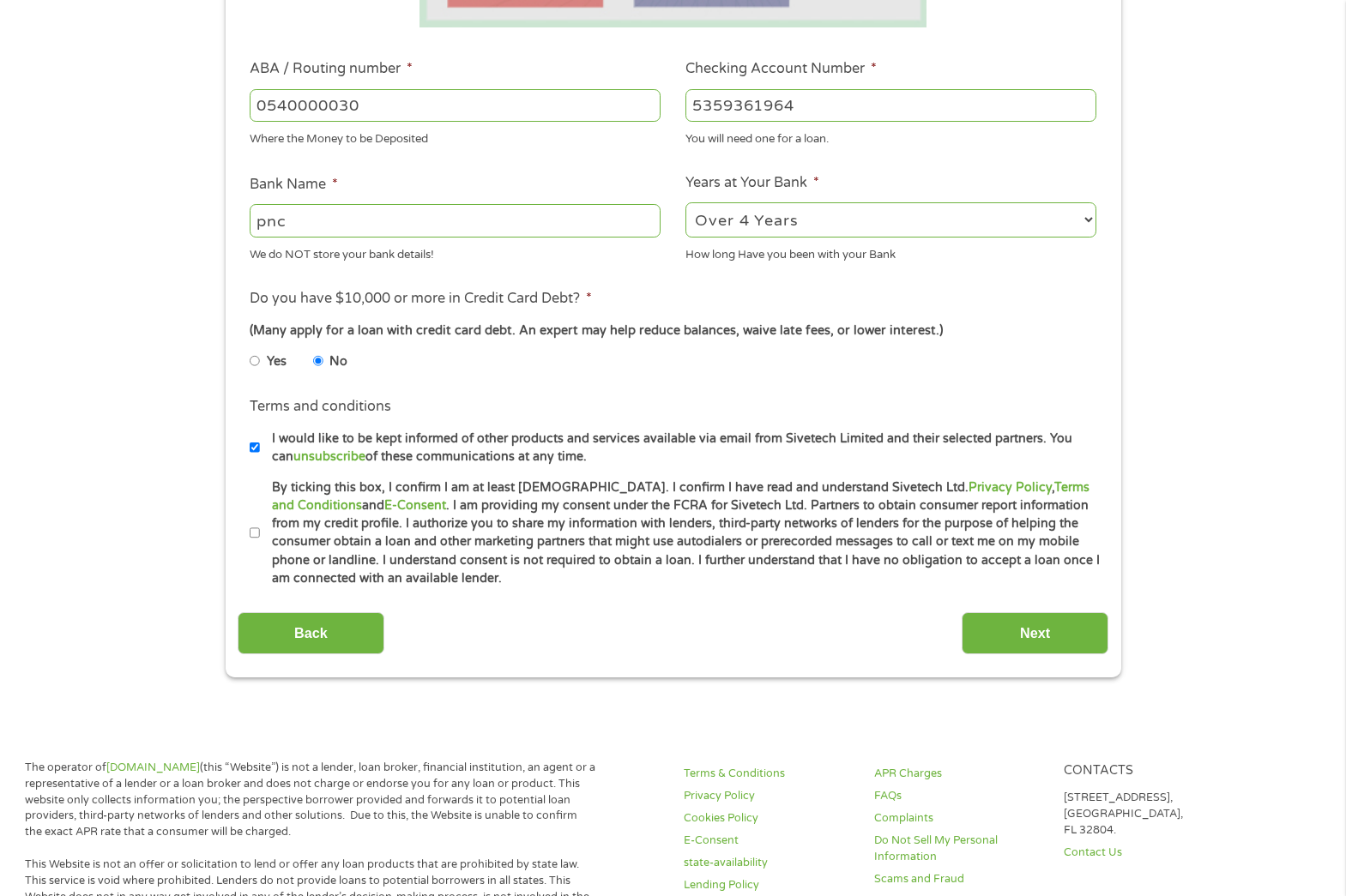
scroll to position [561, 0]
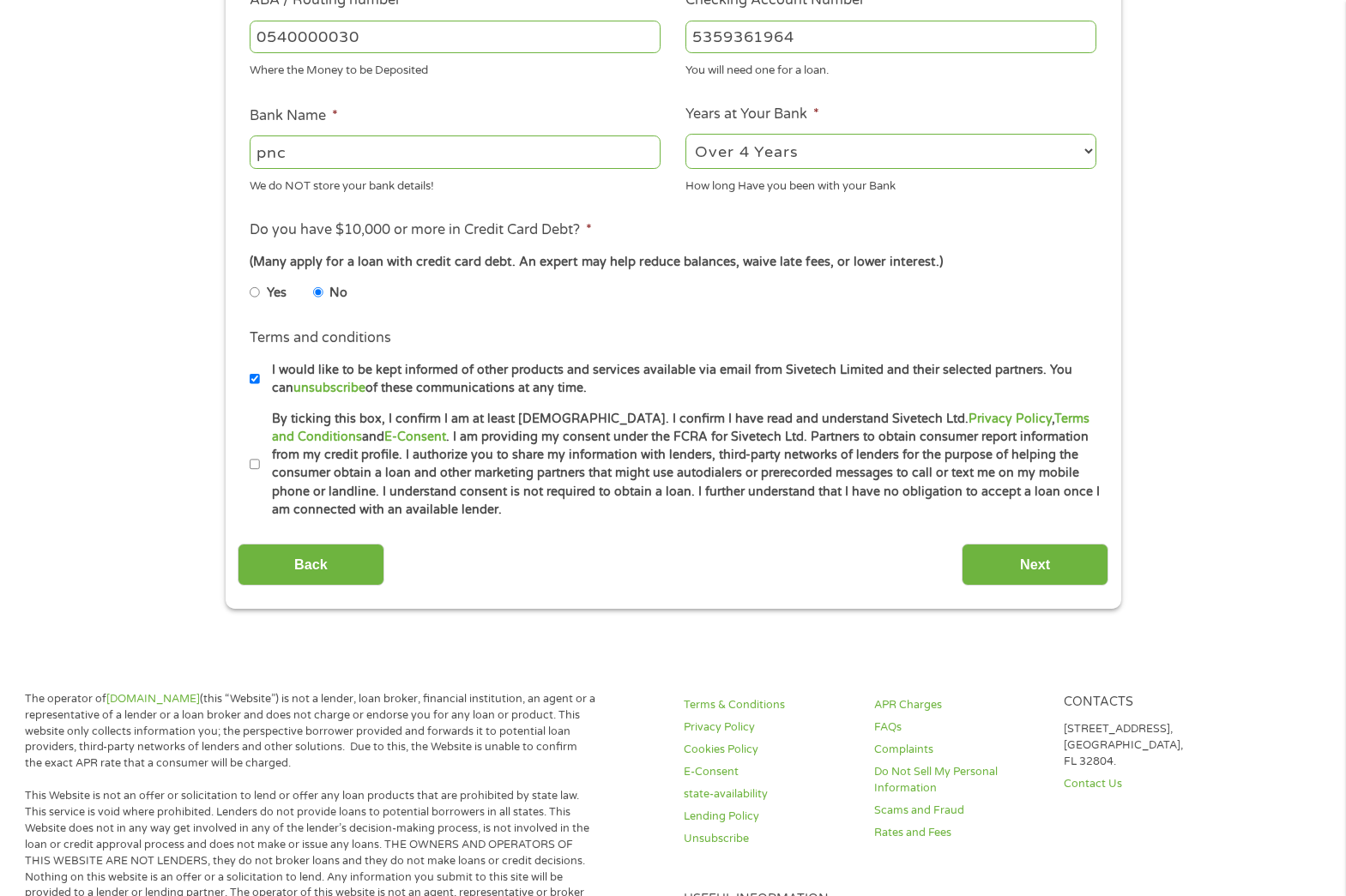
click at [255, 470] on input "By ticking this box, I confirm I am at least 18 years old. I confirm I have rea…" at bounding box center [254, 464] width 10 height 28
checkbox input "true"
click at [1039, 564] on input "Next" at bounding box center [1034, 564] width 147 height 42
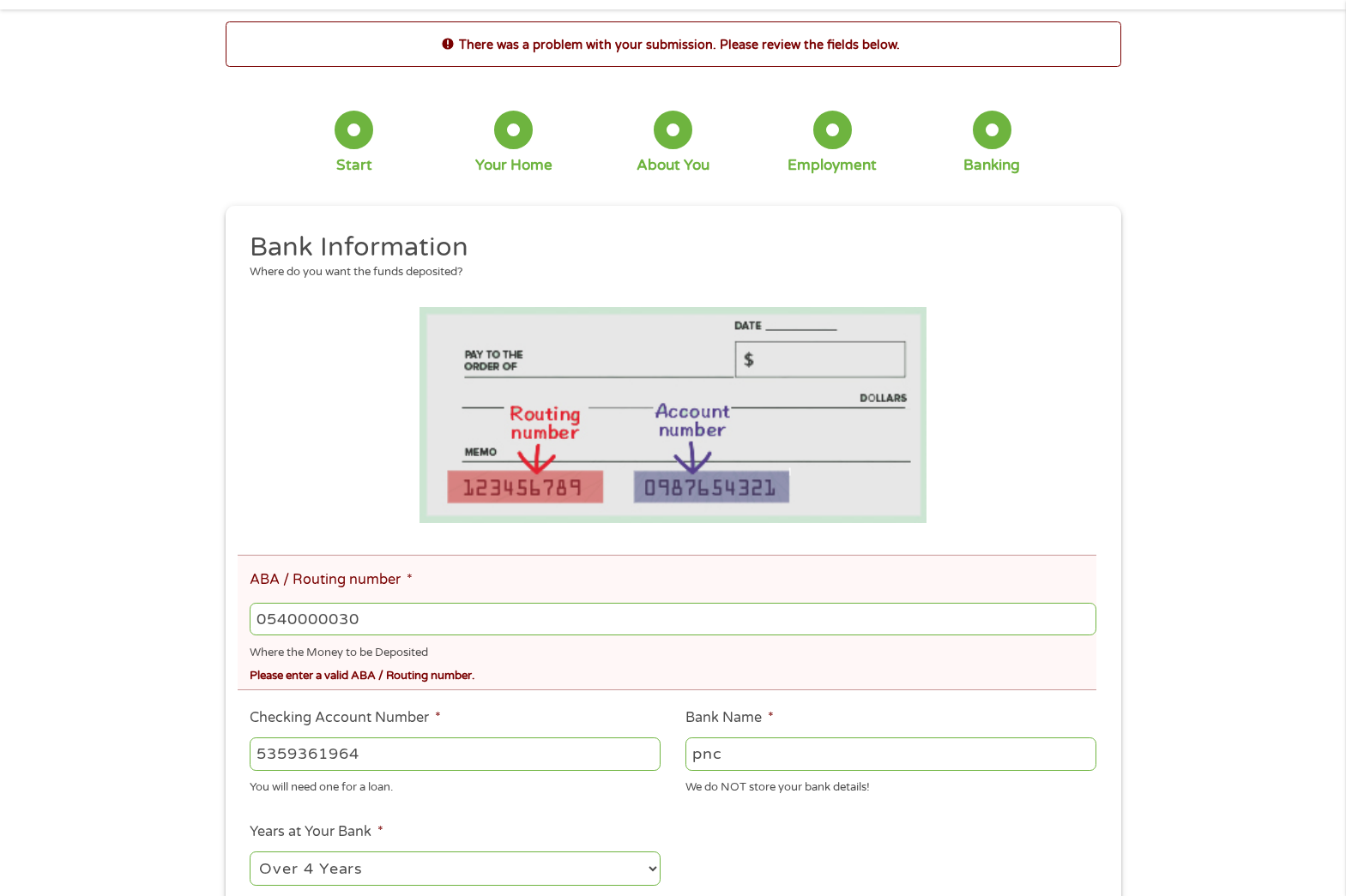
scroll to position [0, 0]
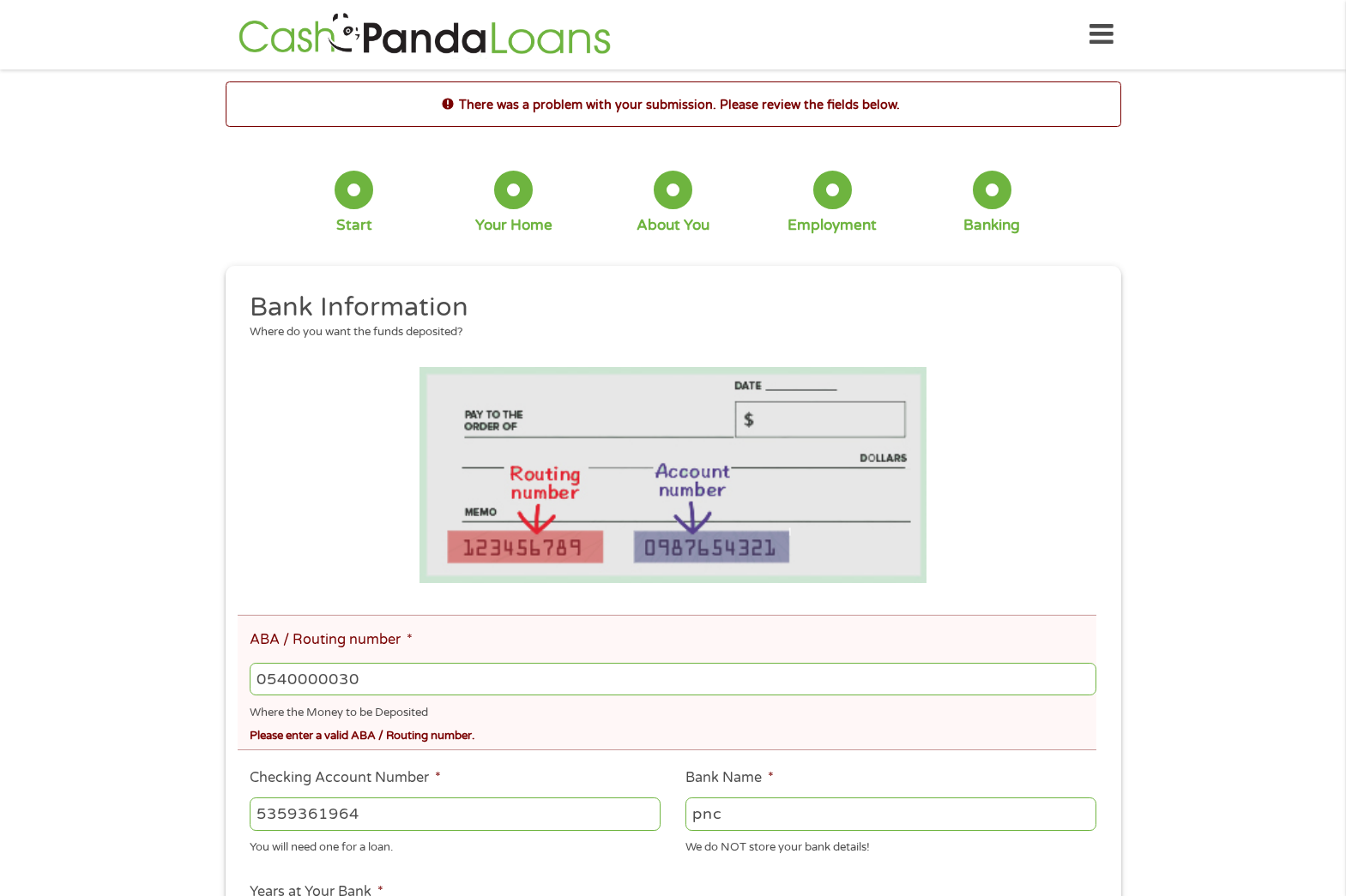
drag, startPoint x: 409, startPoint y: 684, endPoint x: -55, endPoint y: 709, distance: 464.7
click at [326, 680] on input "0540000030" at bounding box center [672, 679] width 845 height 33
type input "054000030"
type input "PNC BANK NA"
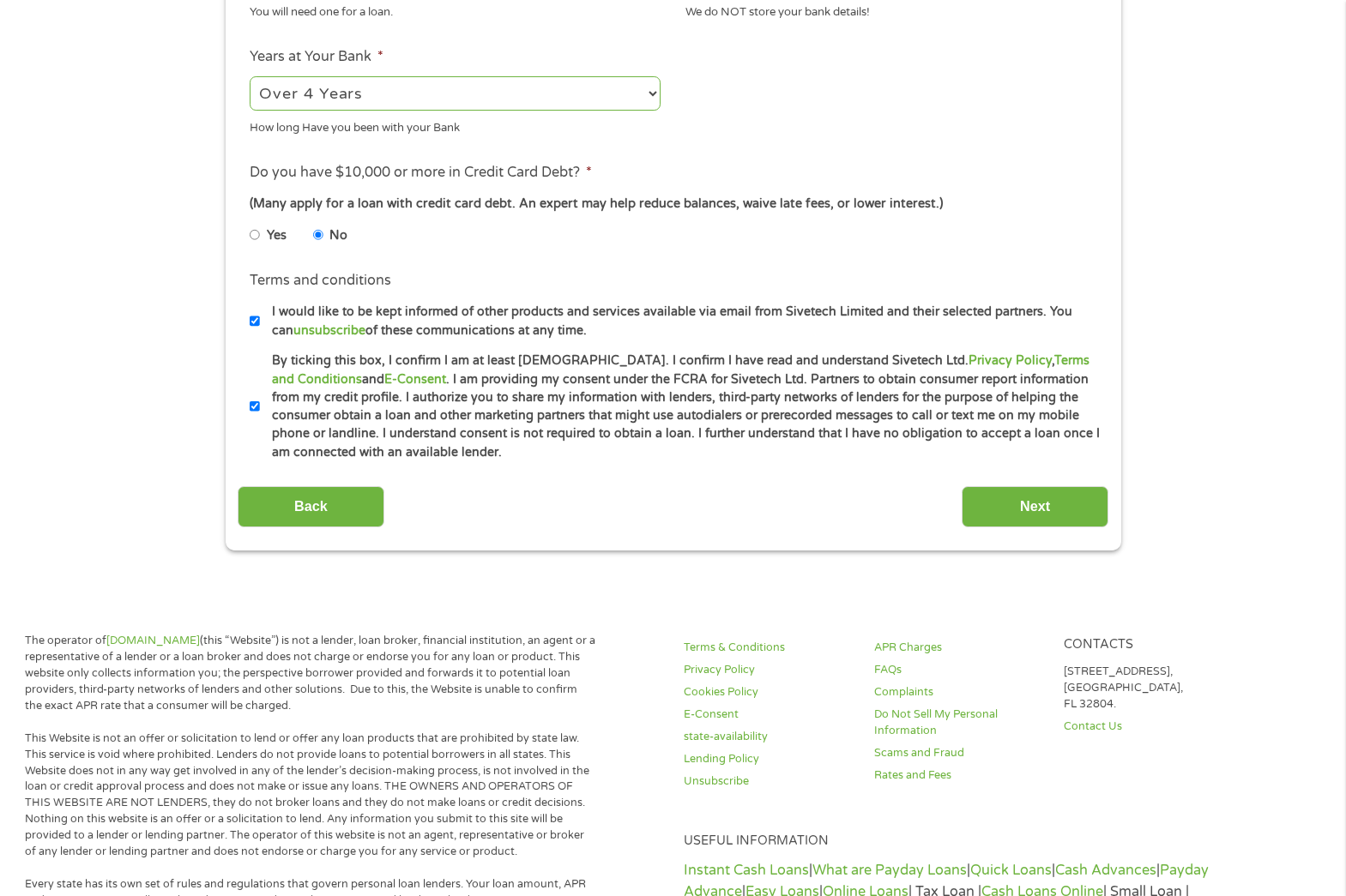
scroll to position [892, 0]
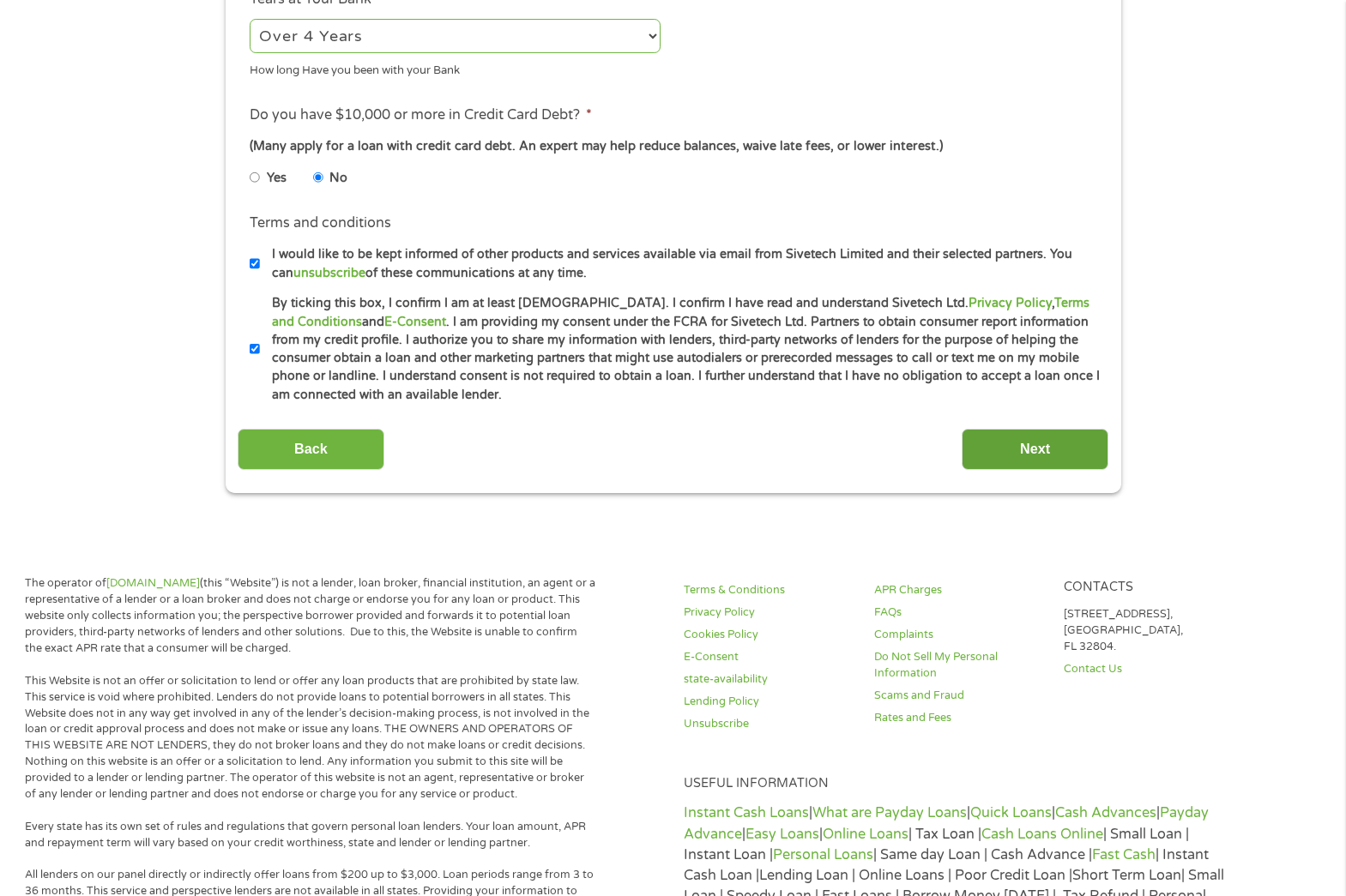
type input "054000030"
click at [1065, 436] on input "Next" at bounding box center [1034, 449] width 147 height 42
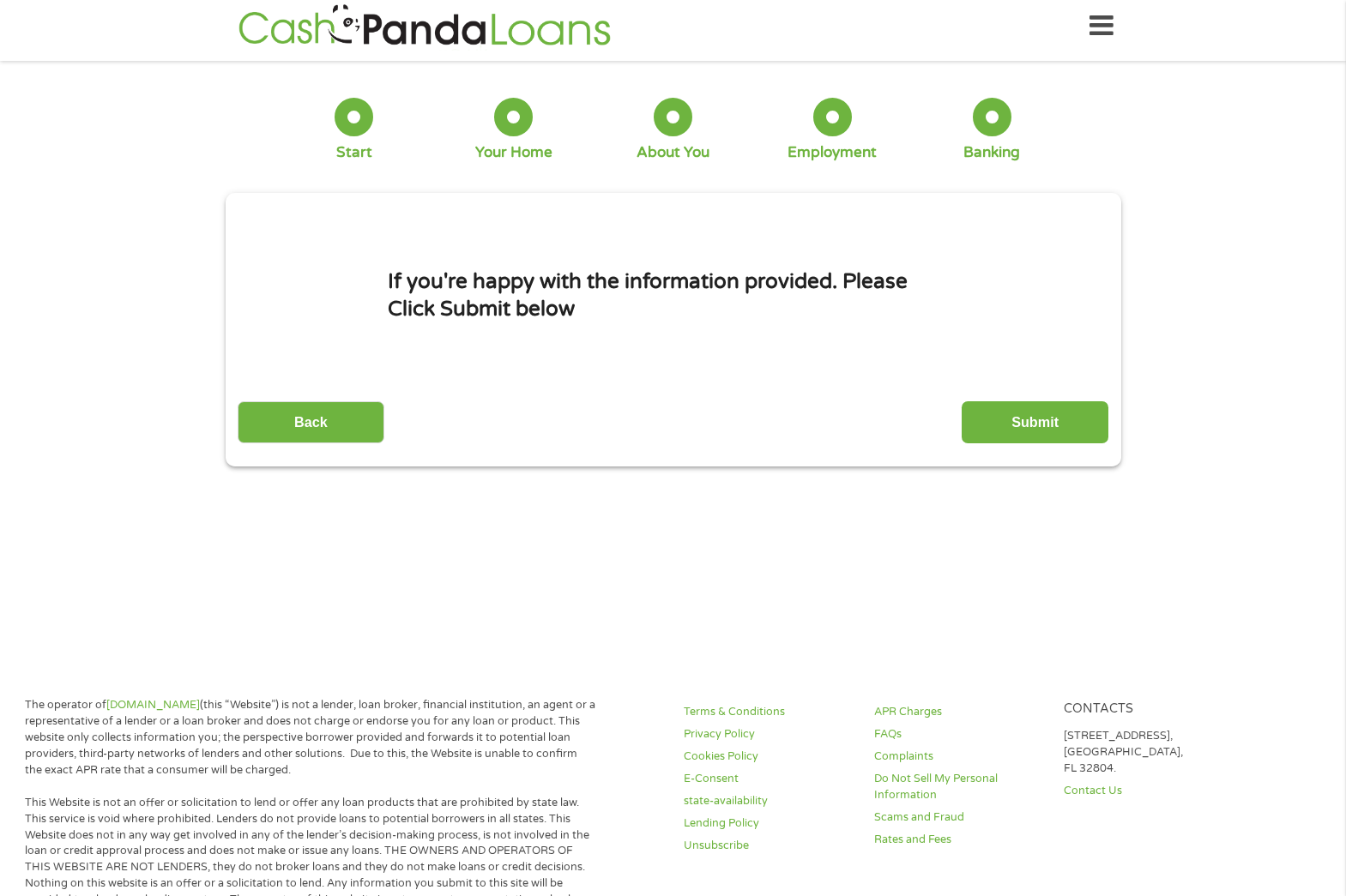
scroll to position [0, 0]
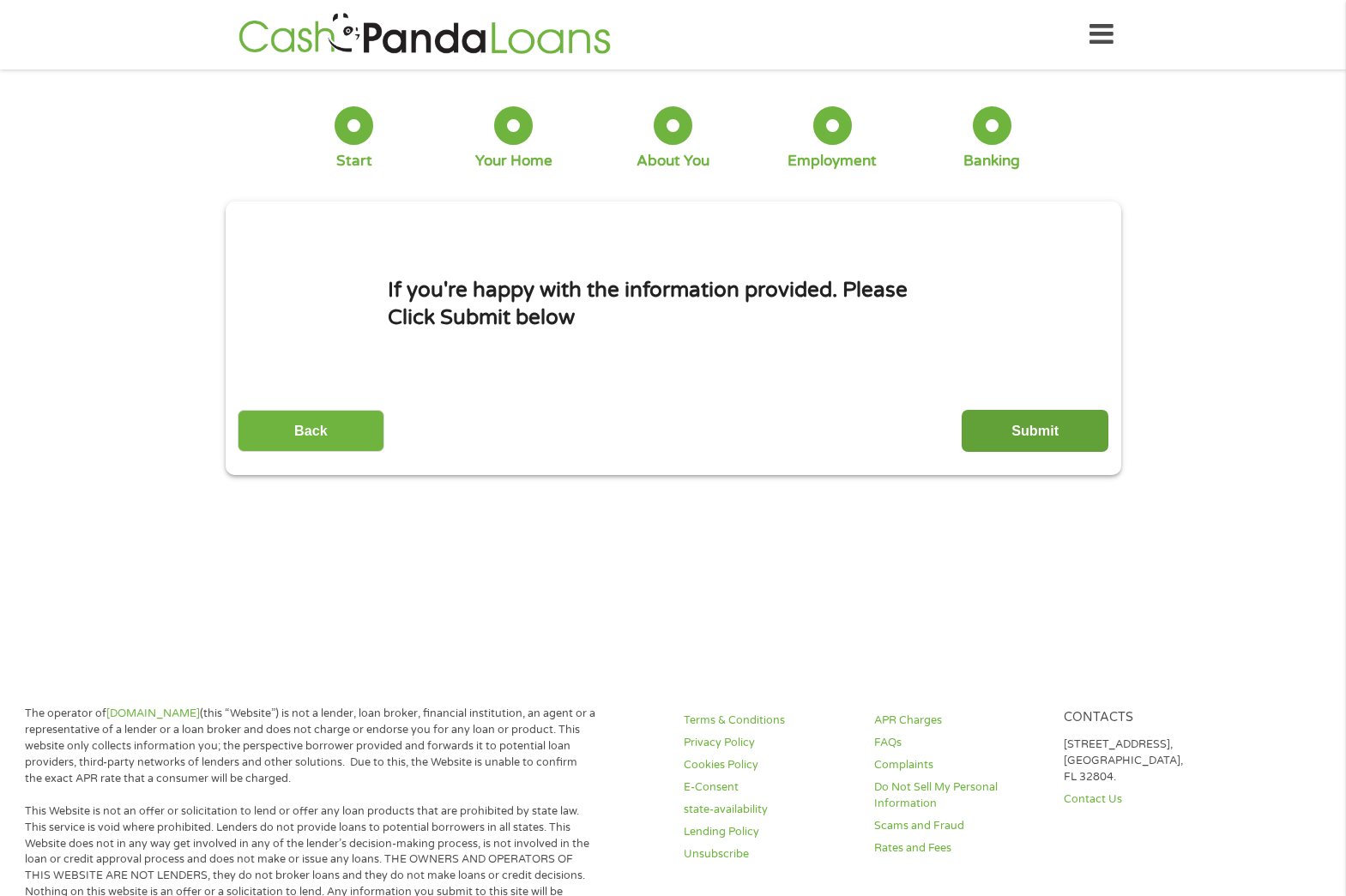
click at [1021, 433] on input "Submit" at bounding box center [1034, 431] width 147 height 42
